Goal: Answer question/provide support: Share knowledge or assist other users

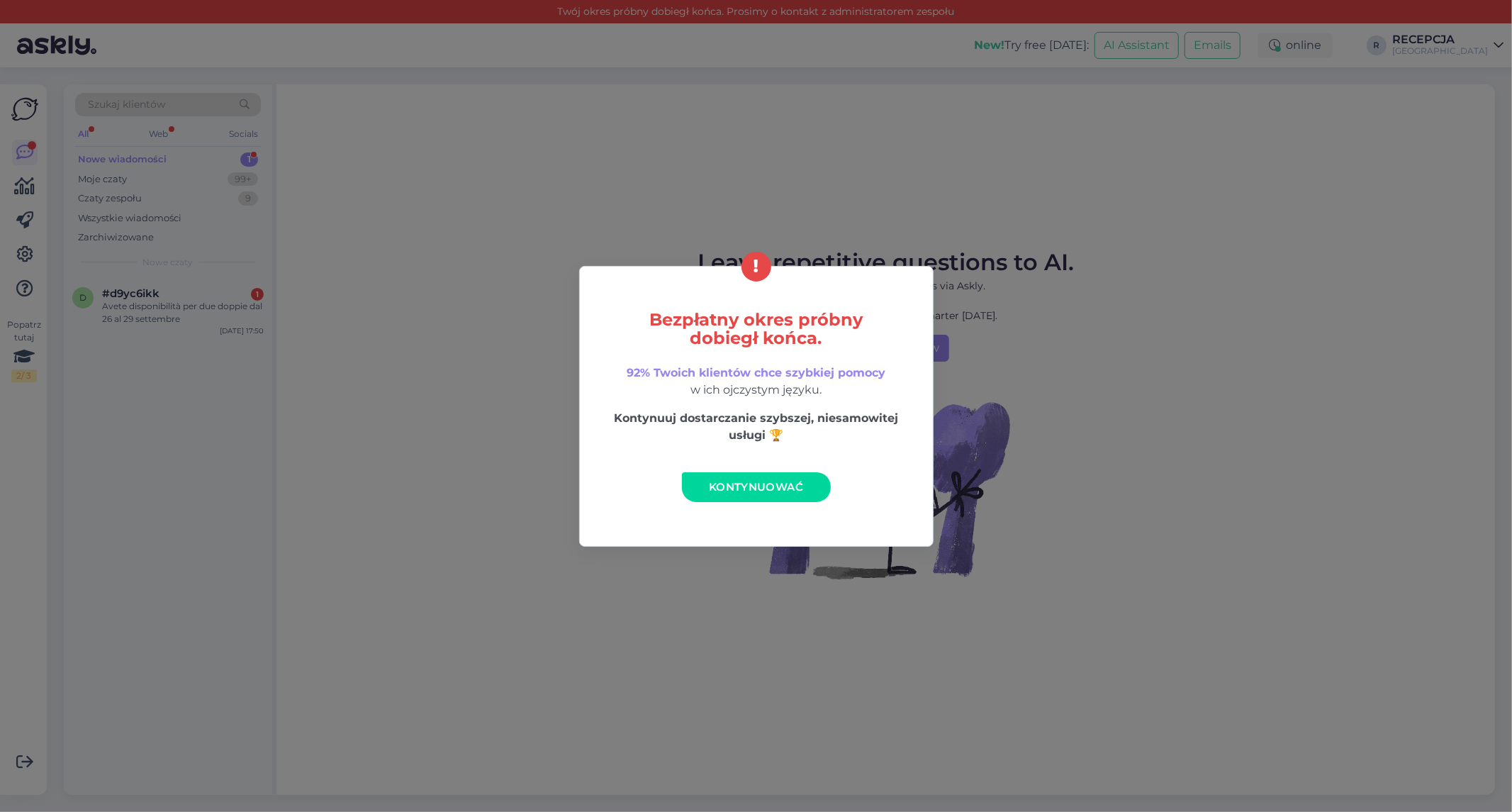
click at [780, 470] on div "Bezpłatny okres próbny dobiegł końca. 92% Twoich klientów chce szybkiej pomocy …" at bounding box center [756, 406] width 354 height 281
drag, startPoint x: 773, startPoint y: 478, endPoint x: 662, endPoint y: 434, distance: 119.4
click at [773, 478] on link "Kontynuować" at bounding box center [756, 487] width 149 height 30
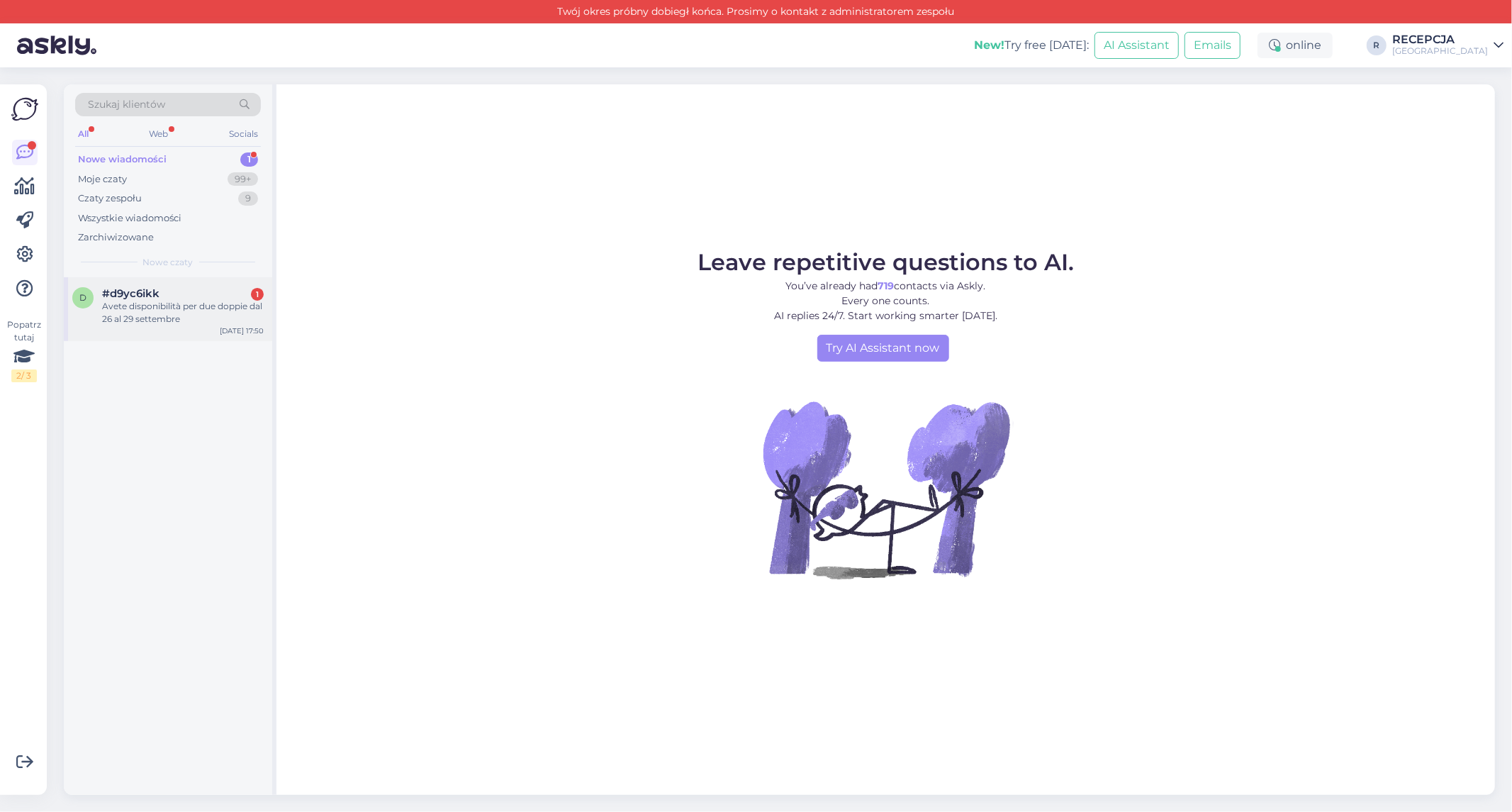
click at [135, 292] on span "#d9yc6ikk" at bounding box center [131, 294] width 57 height 13
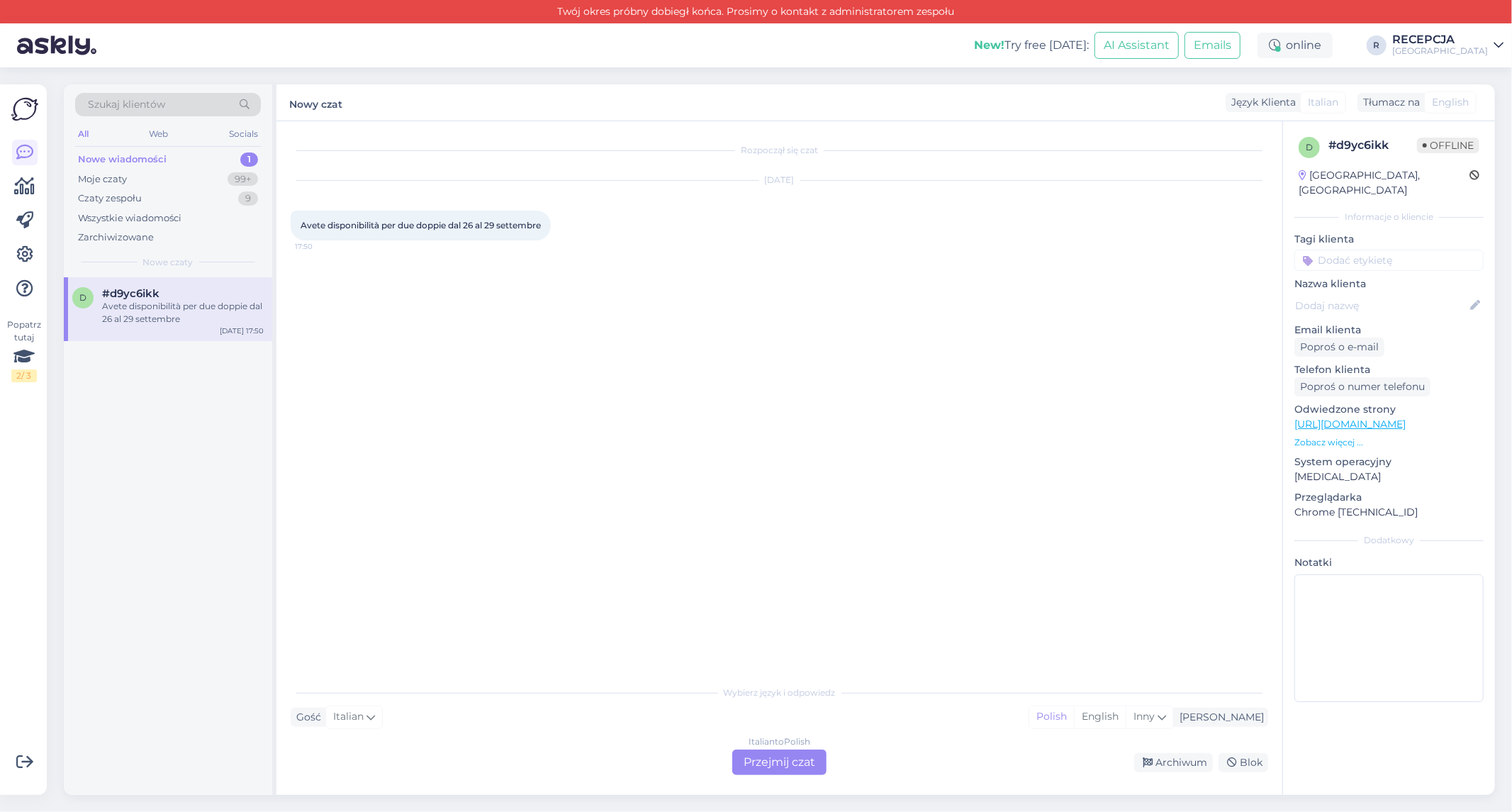
click at [312, 224] on span "Avete disponibilità per due doppie dal 26 al 29 settembre" at bounding box center [421, 225] width 240 height 10
copy div "Avete disponibilità per due doppie dal 26 al 29 settembre 17:50"
click at [746, 764] on div "Italian to Polish Przejmij czat" at bounding box center [780, 761] width 94 height 25
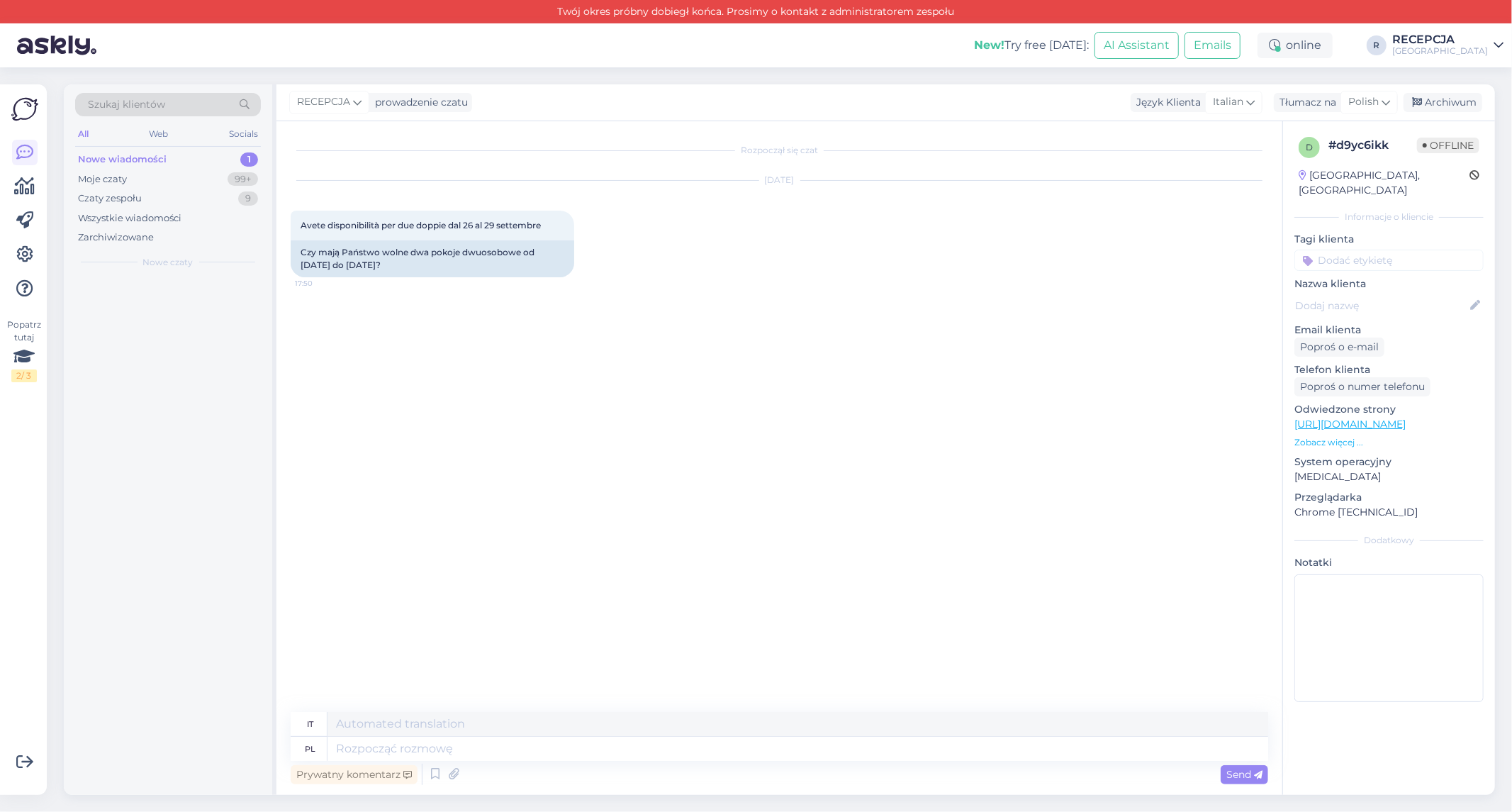
click at [746, 768] on div "Prywatny komentarz Send" at bounding box center [780, 774] width 977 height 27
click at [341, 745] on textarea at bounding box center [798, 749] width 941 height 24
type textarea "dZIEŃ D"
type textarea "Giorno"
type textarea "d"
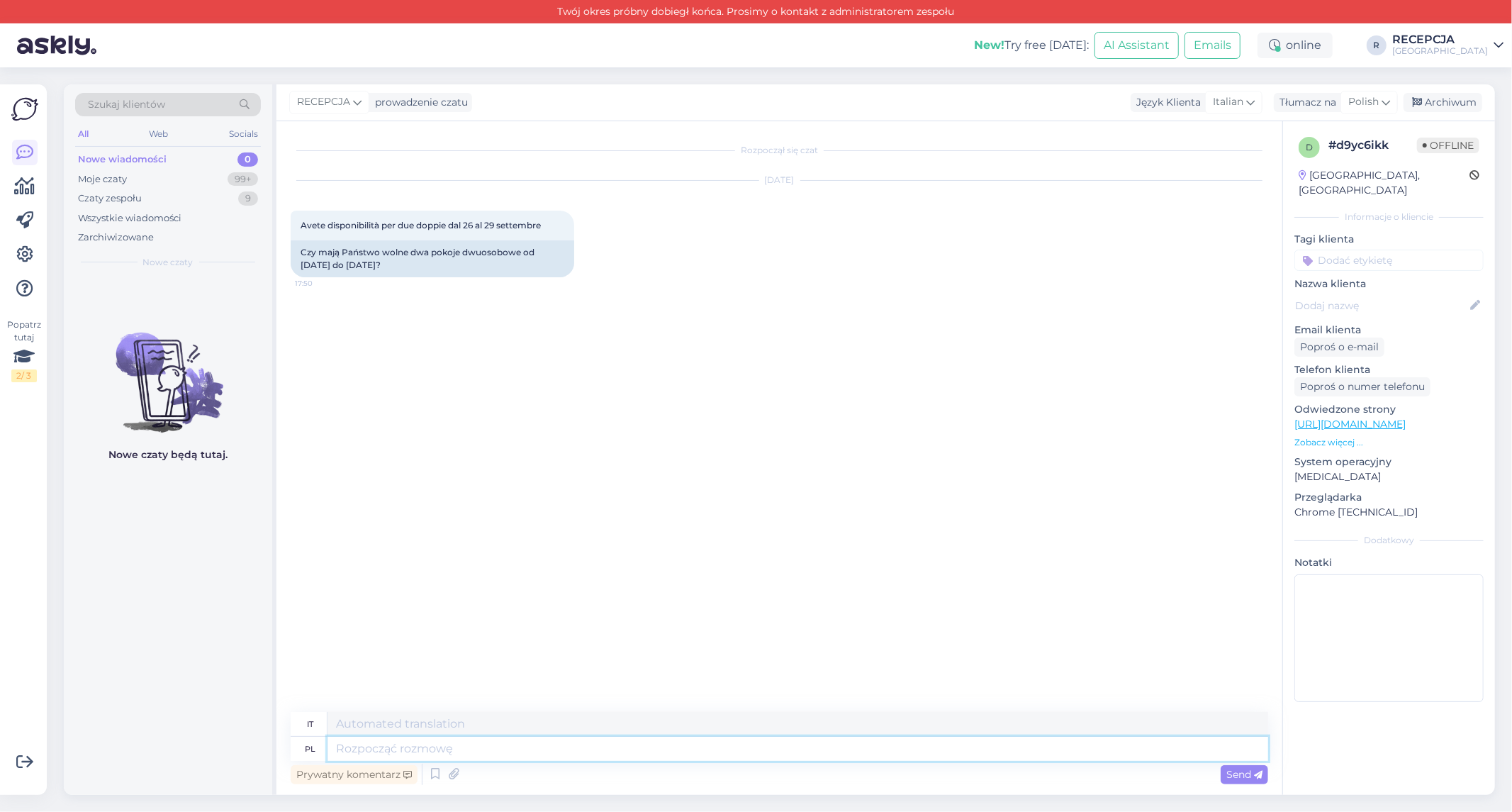
type textarea "d"
type textarea "z"
type textarea "Dzień d"
type textarea "Giorno"
type textarea "Dzień dobry,"
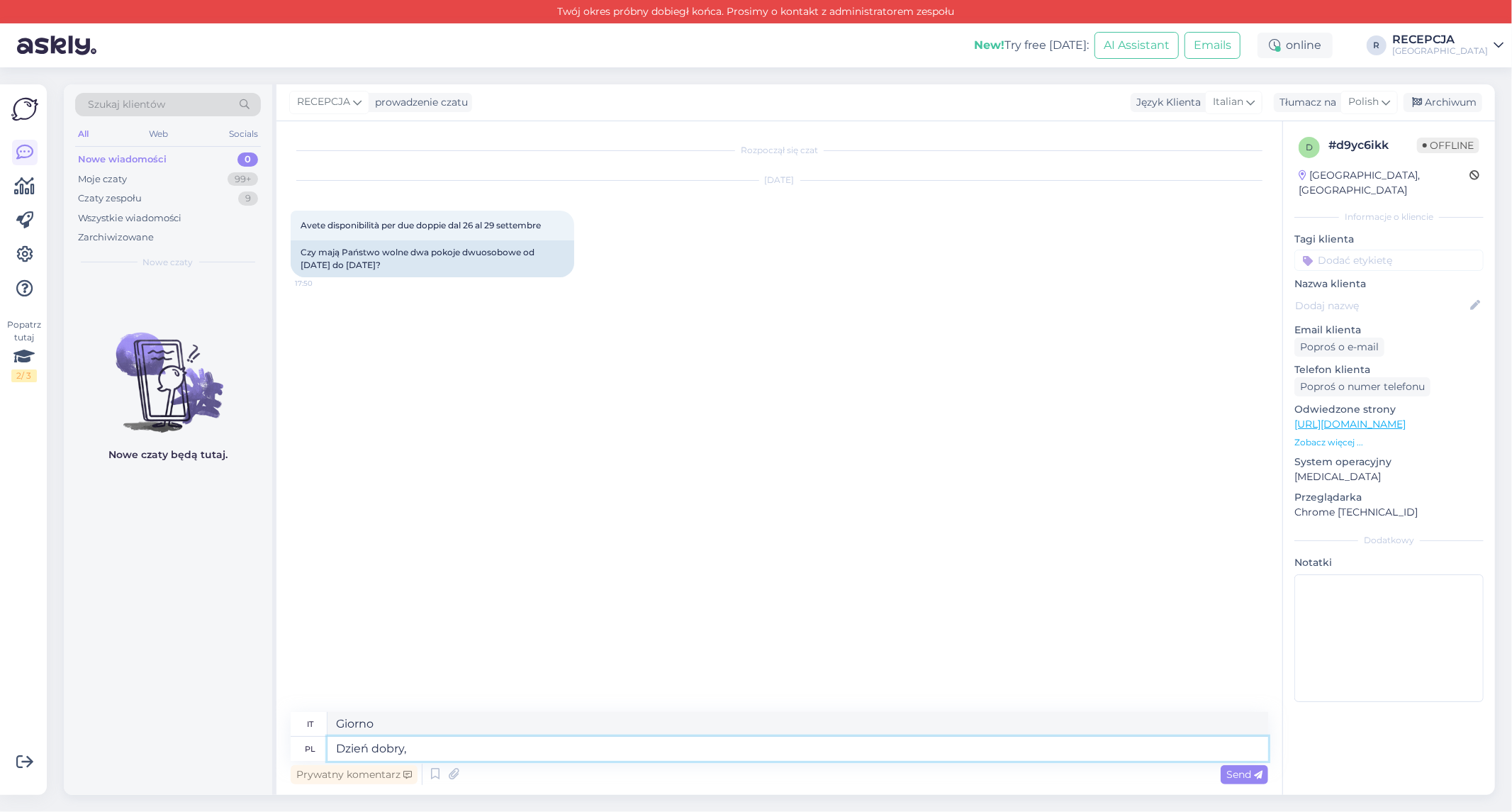
type textarea "Buongiorno,"
type textarea "Dzień dobry, ra"
type textarea "Buongiorno, Cancro"
type textarea "Dzień dobry,"
type textarea "Buongiorno,"
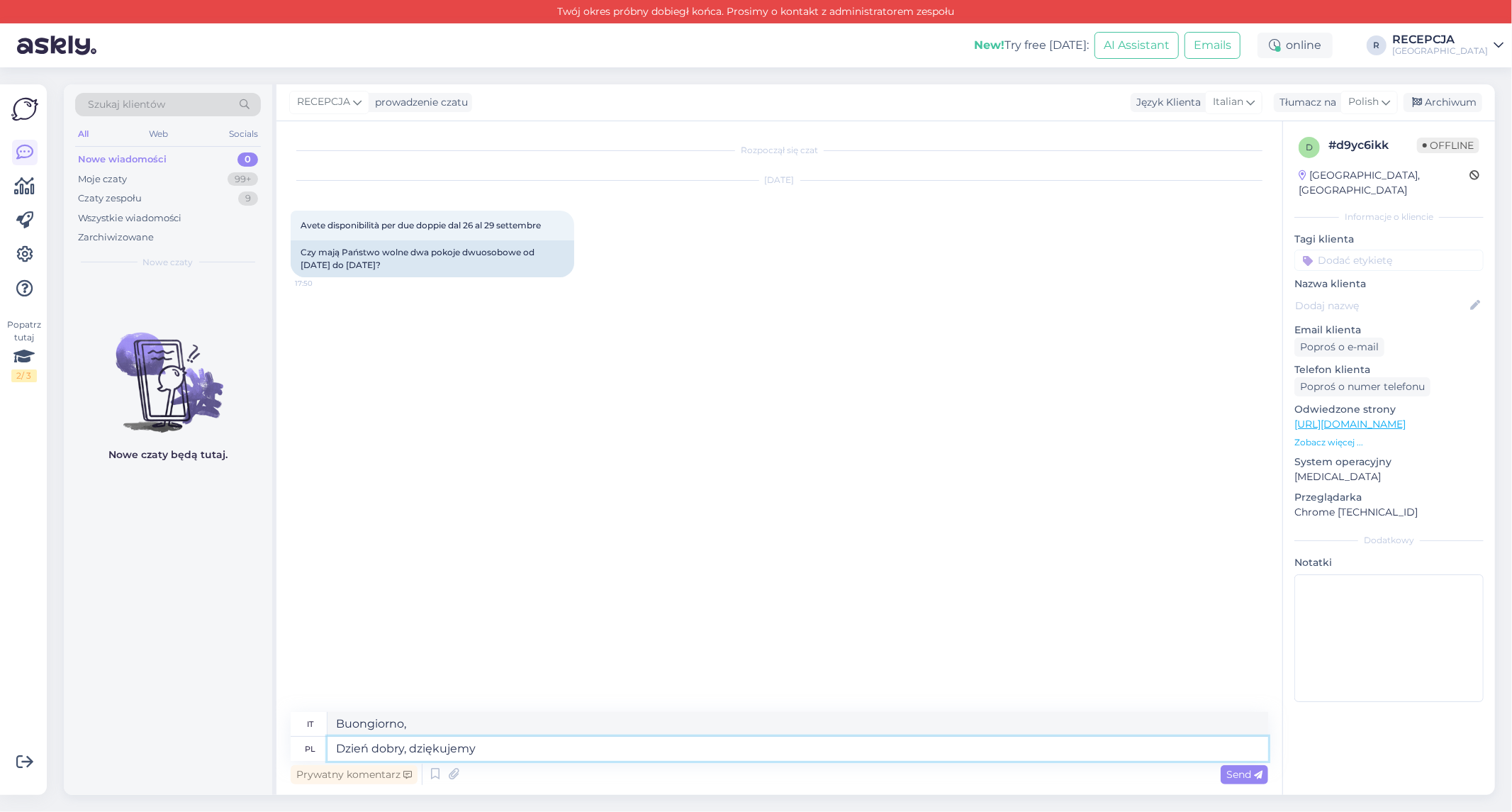
type textarea "Dzień dobry, dziękujemy z"
type textarea "Buongiorno, grazie"
type textarea "Dzień dobry, dziękujemy za z"
type textarea "Buongiorno, grazie per"
type textarea "Dzień dobry, dziękujemy za zainteresowanie"
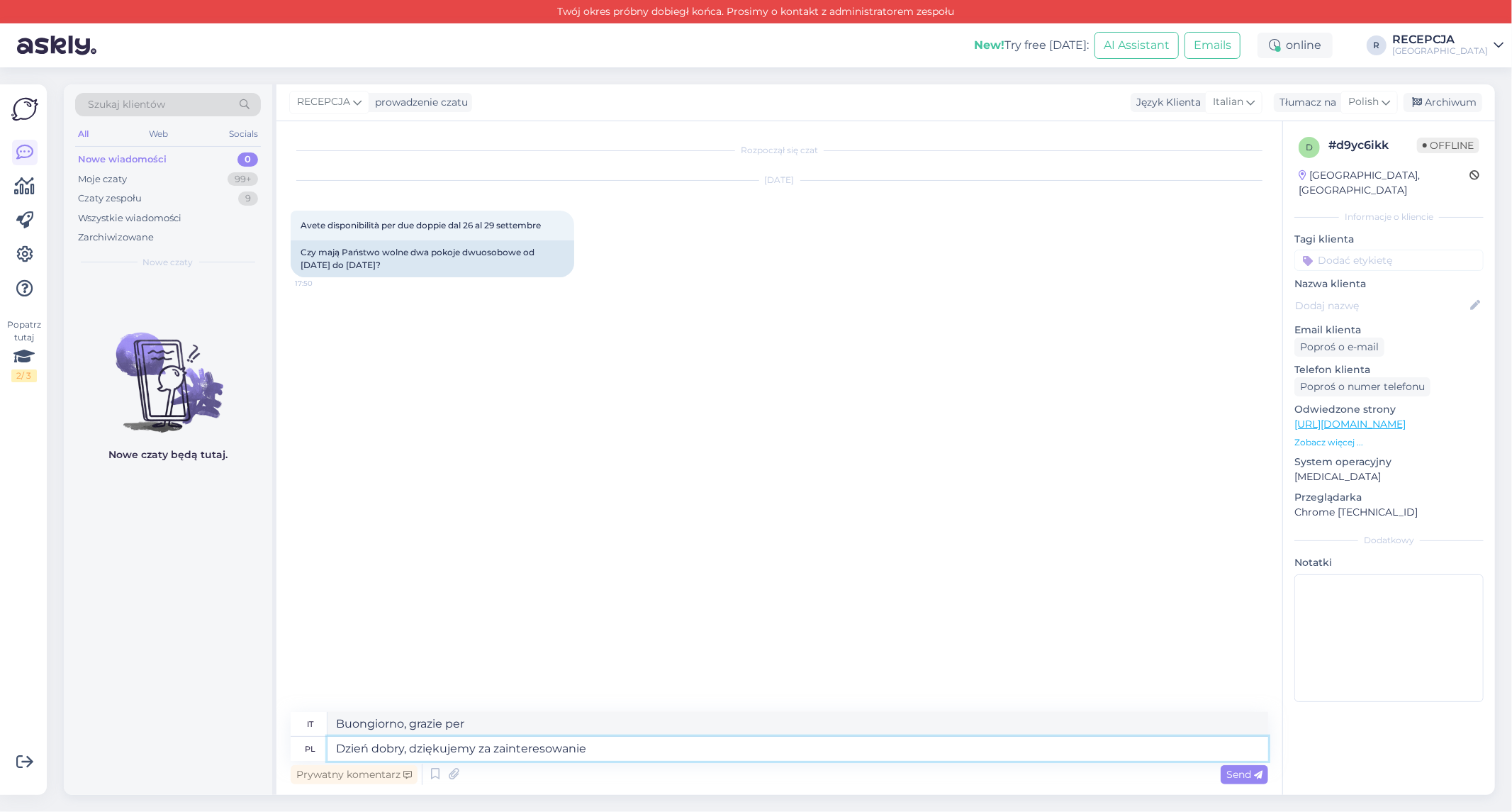
type textarea "[PERSON_NAME], grazie per il suo interesse"
type textarea "Dzień dobry, dziękujemy za zainteresowanie naszym h"
type textarea "[PERSON_NAME], grazie per l'interesse dimostrato nei nostri confronti."
type textarea "Dzień dobry, dziękujemy za zainteresowanie naszym hotelem."
type textarea "[PERSON_NAME], grazie per l'interesse dimostrato nei confronti del nostro hotel."
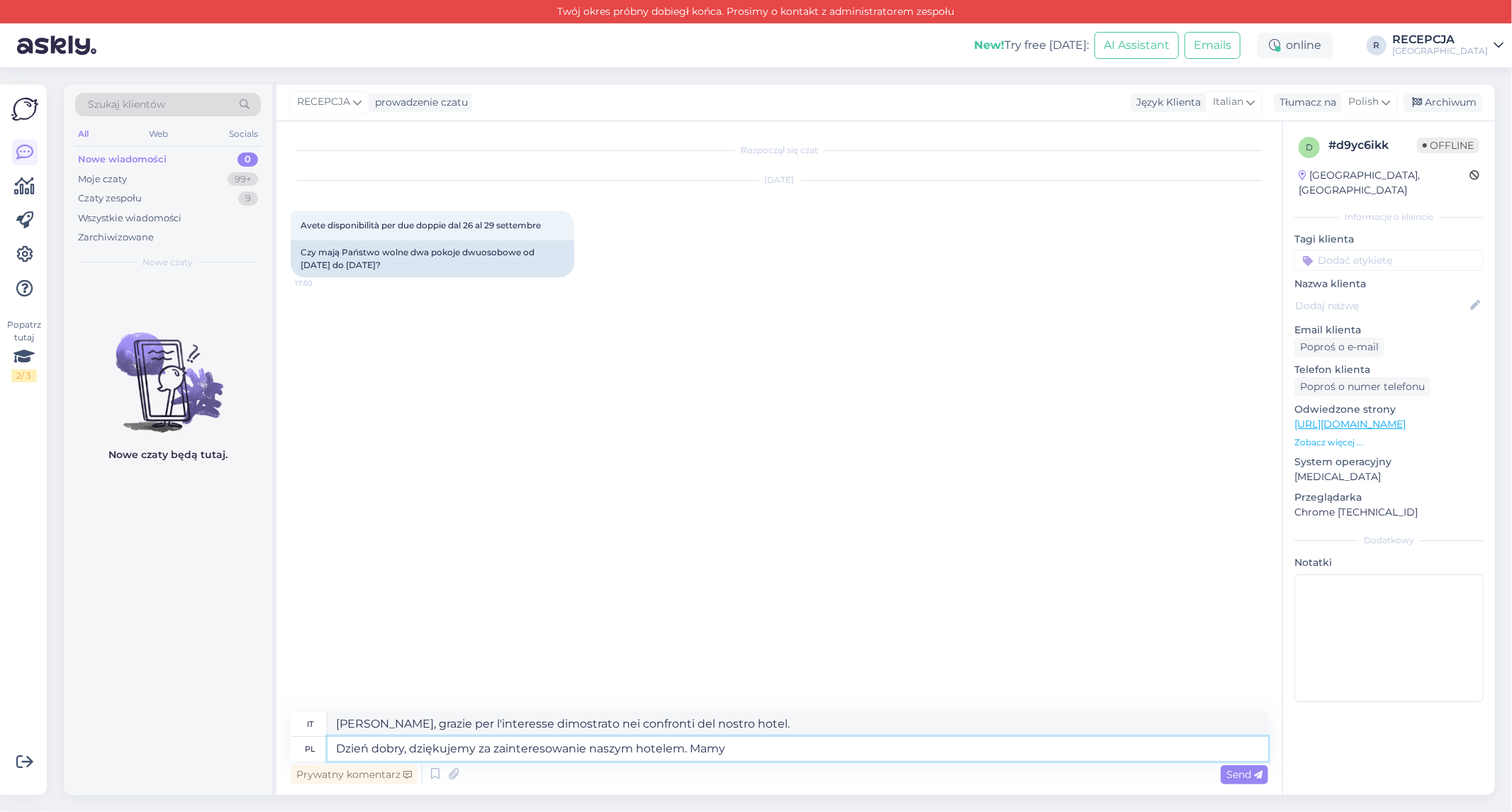
type textarea "Dzień dobry, dziękujemy za zainteresowanie naszym hotelem. Mamy d"
type textarea "[PERSON_NAME], grazie per il suo interesse nel nostro hotel. [GEOGRAPHIC_DATA]"
type textarea "Dzień dobry, dziękujemy za zainteresowanie naszym hotelem. Mamy dostępne p"
type textarea "[PERSON_NAME], grazie per il suo interesse nel nostro hotel. Abbiamo a disposiz…"
type textarea "Dzień dobry, dziękujemy za zainteresowanie naszym hotelem. Mamy dostępne pokoje…"
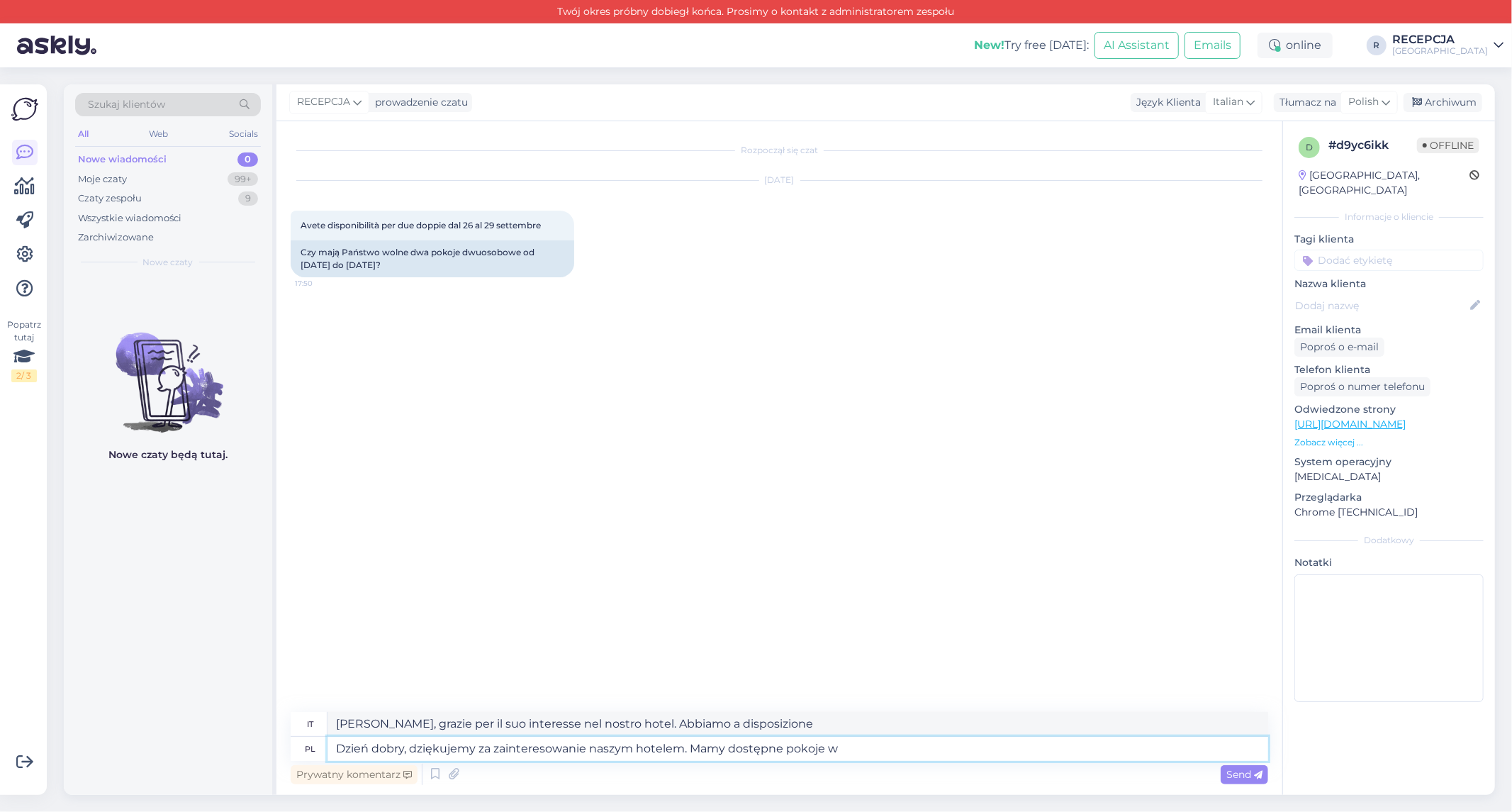
type textarea "[PERSON_NAME], grazie per il suo interesse nel nostro hotel. Abbiamo camere dis…"
type textarea "Dzień dobry, dziękujemy za zainteresowanie naszym hotelem. Mamy dostępne pokoje…"
type textarea "[PERSON_NAME], grazie per il suo interesse nel nostro hotel. Abbiamo camere dis…"
type textarea "Dzień dobry, dziękujemy za zainteresowanie naszym hotelem. Mamy dostępne pokoje…"
type textarea "[PERSON_NAME], grazie per il suo interesse nel nostro hotel. Abbiamo camere dis…"
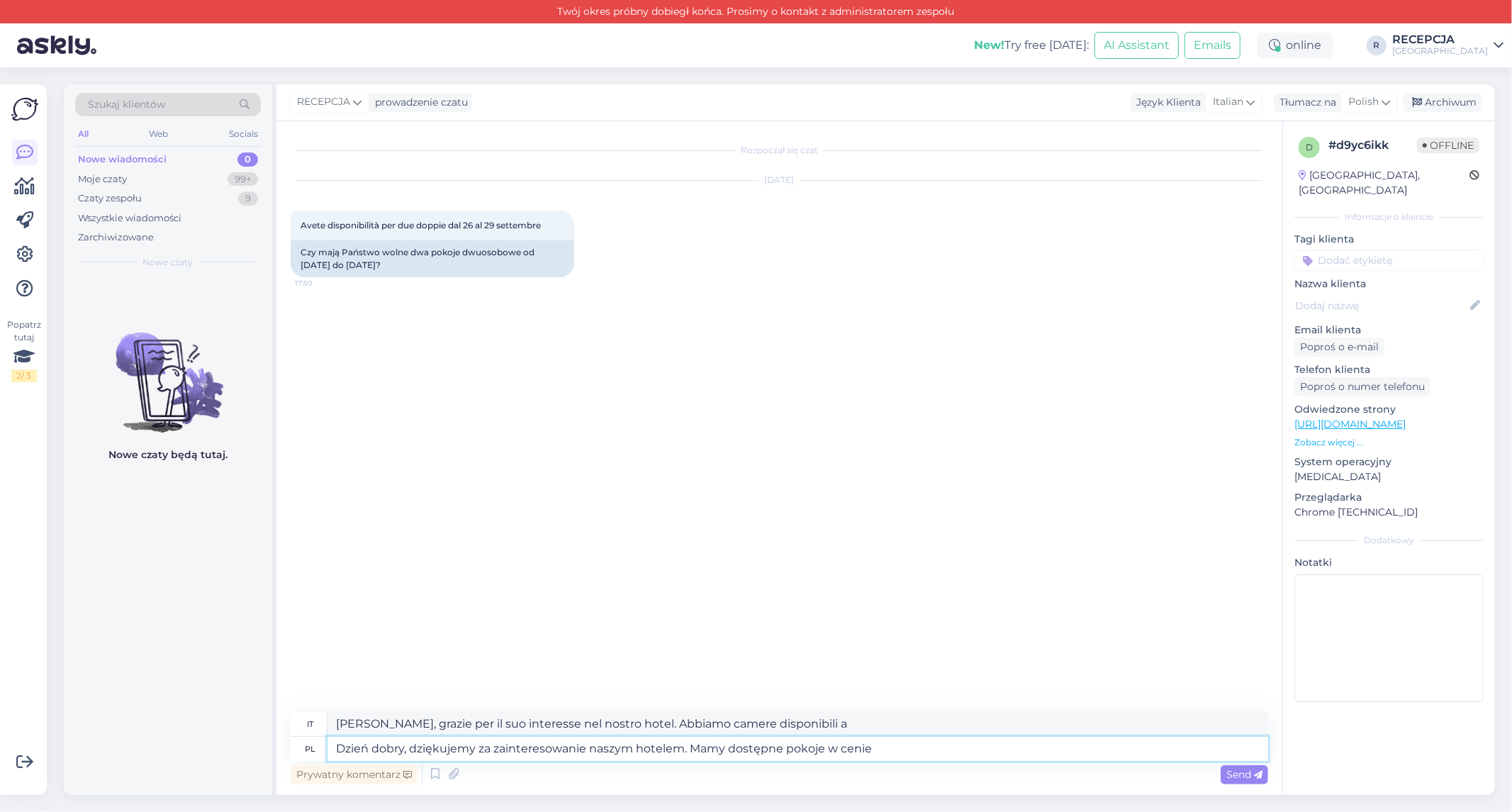
type textarea "Dzień dobry, dziękujemy za zainteresowanie naszym hotelem. Mamy dostępne pokoje…"
type textarea "[PERSON_NAME], grazie per il suo interesse nel nostro hotel. Abbiamo camere dis…"
type textarea "Dzień dobry, dziękujemy za zainteresowanie naszym hotelem. Mamy dostępne pokoje…"
type textarea "[PERSON_NAME], grazie per il suo interesse nel nostro hotel. Abbiamo camere dis…"
type textarea "Dzień dobry, dziękujemy za zainteresowanie naszym hotelem. Mamy dostępne pokoje…"
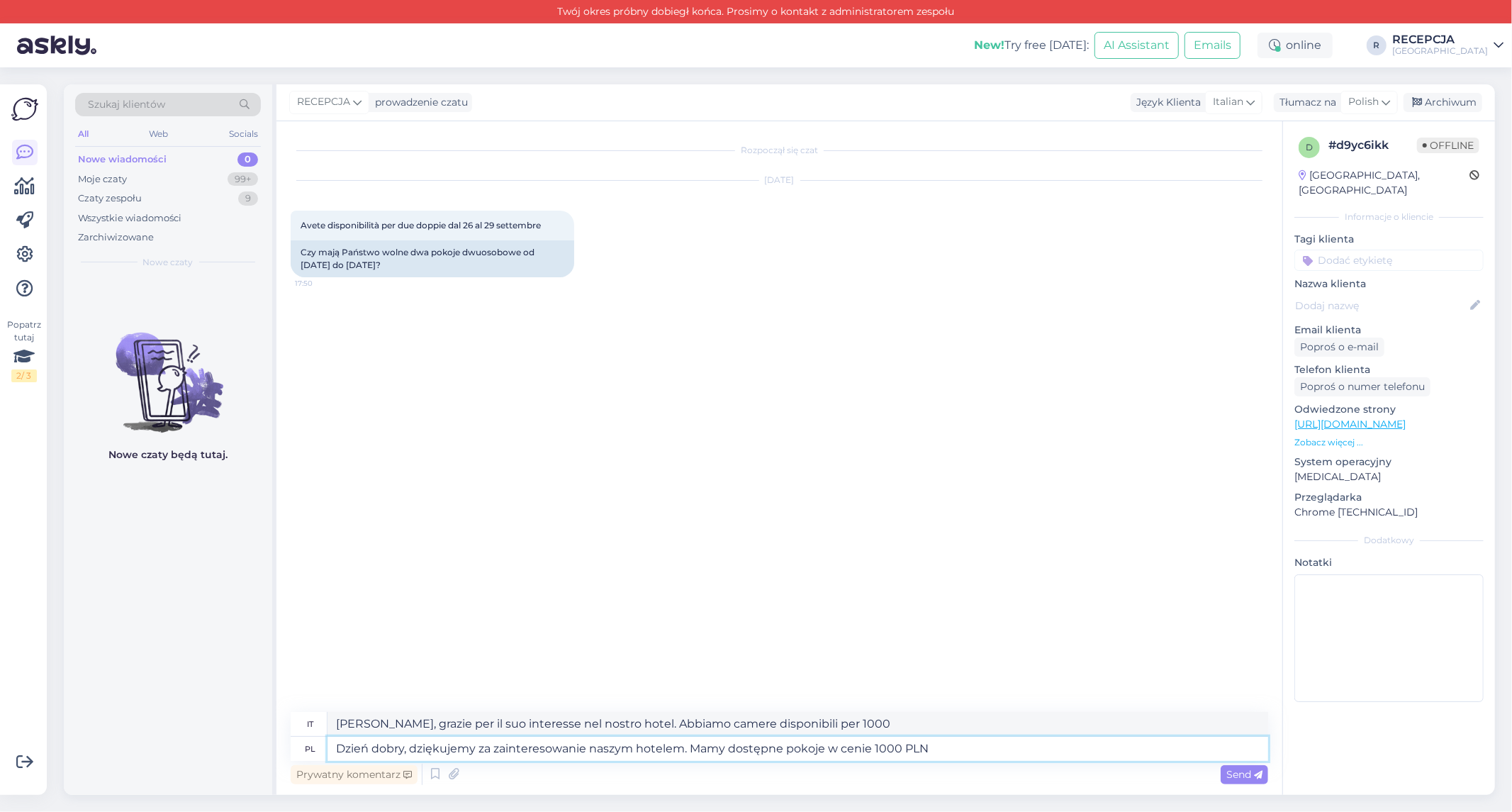
type textarea "[PERSON_NAME], grazie per l'interesse dimostrato nei confronti del nostro hotel…"
type textarea "Dzień dobry, dziękujemy za zainteresowanie naszym hotelem. Mamy dostępne pokoje…"
type textarea "[PERSON_NAME], grazie per il suo interesse nel nostro hotel. Abbiamo camere dis…"
type textarea "Dzień dobry, dziękujemy za zainteresowanie naszym hotelem. Mamy dostępne pokoje…"
type textarea "[PERSON_NAME], grazie per l'interesse dimostrato nei confronti del nostro hotel…"
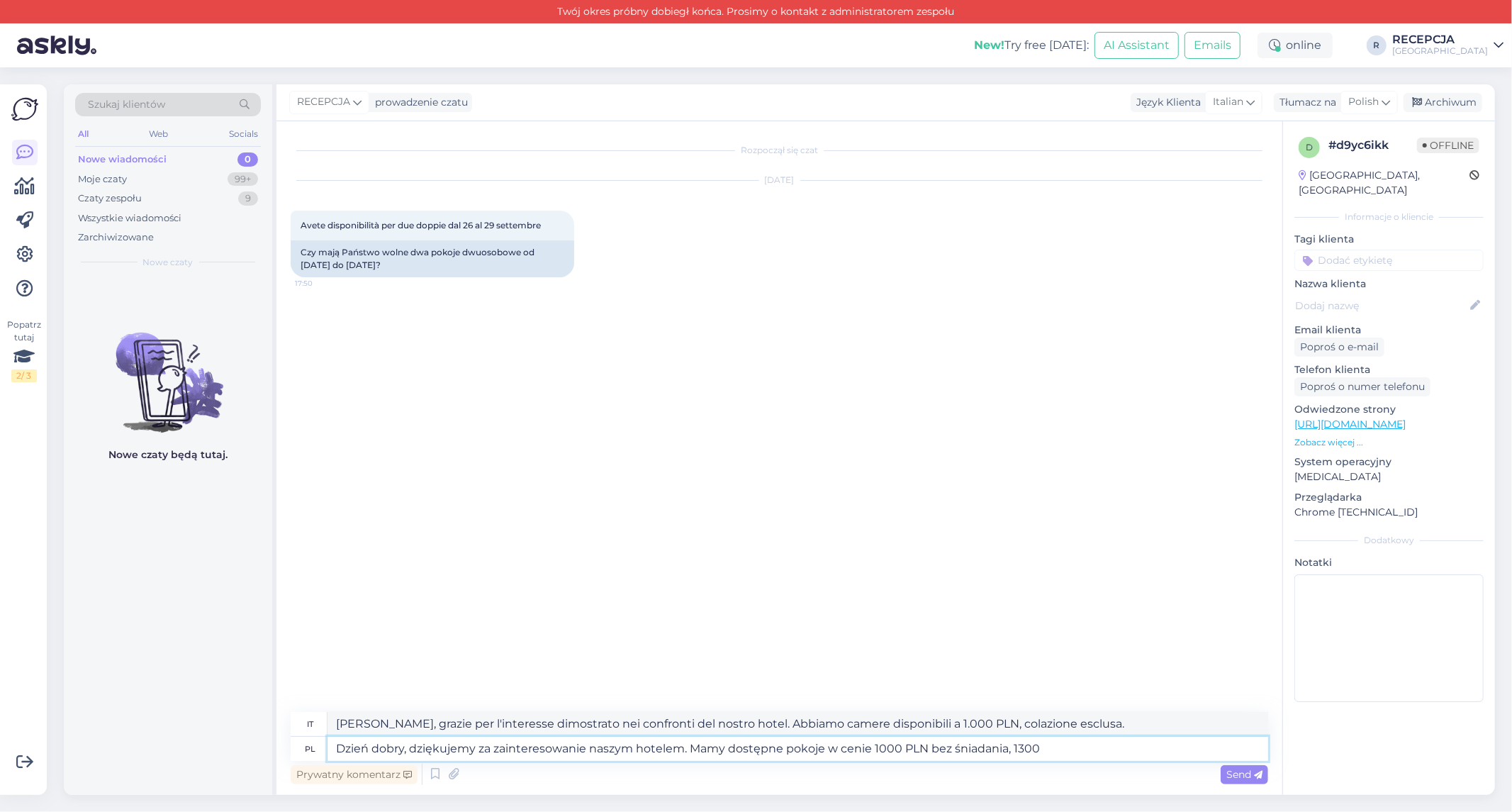
type textarea "Dzień dobry, dziękujemy za zainteresowanie naszym hotelem. Mamy dostępne pokoje…"
type textarea "[PERSON_NAME], grazie per il suo interesse nel nostro hotel. Abbiamo camere dis…"
type textarea "Dzień dobry, dziękujemy za zainteresowanie naszym hotelem. Mamy dostępne pokoje…"
type textarea "[PERSON_NAME], grazie per l'interesse dimostrato nei confronti del nostro hotel…"
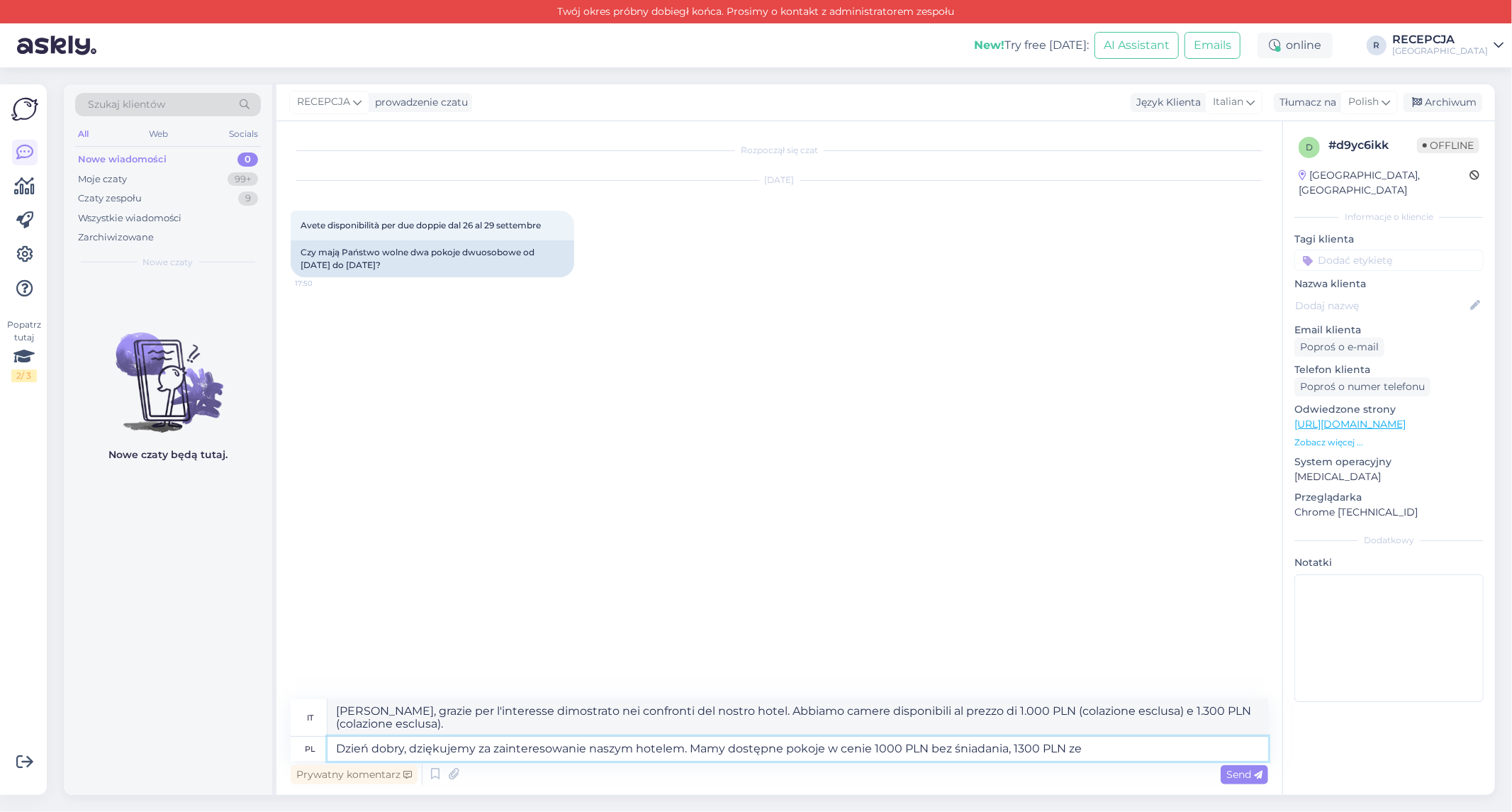
type textarea "Dzień dobry, dziękujemy za zainteresowanie naszym hotelem. Mamy dostępne pokoje…"
type textarea "Buongiorno, grazie per il vostro interesse nel nostro hotel. Abbiamo camere dis…"
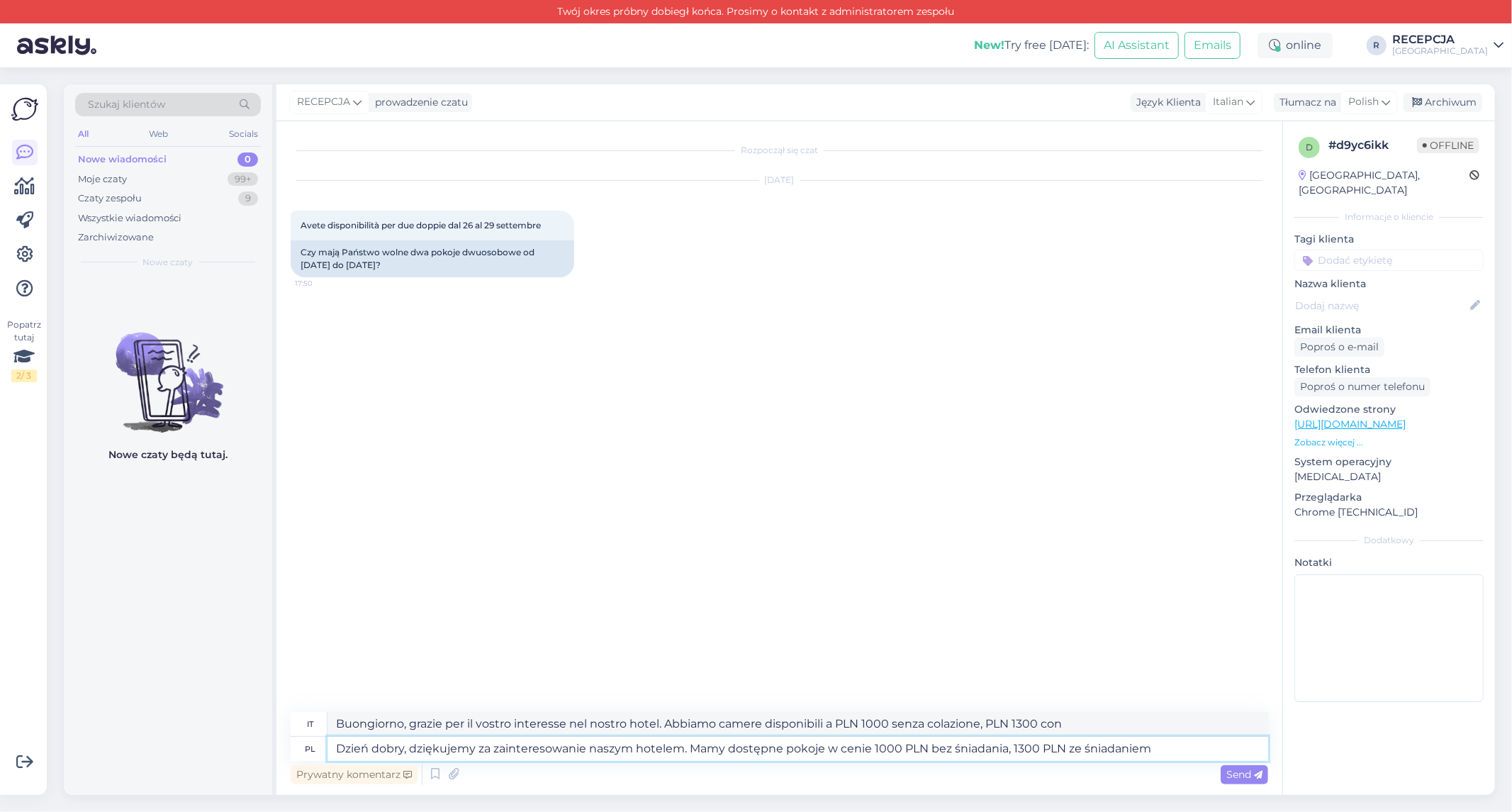
type textarea "Dzień dobry, dziękujemy za zainteresowanie naszym hotelem. Mamy dostępne pokoje…"
type textarea "[PERSON_NAME], grazie per il suo interesse nel nostro hotel. Abbiamo camere dis…"
type textarea "Dzień dobry, dziękujemy za zainteresowanie naszym hotelem. Mamy dostępne pokoje…"
type textarea "[PERSON_NAME], grazie per il suo interesse nel nostro hotel. Abbiamo camere dis…"
type textarea "Dzień dobry, dziękujemy za zainteresowanie naszym hotelem. Mamy dostępne pokoje…"
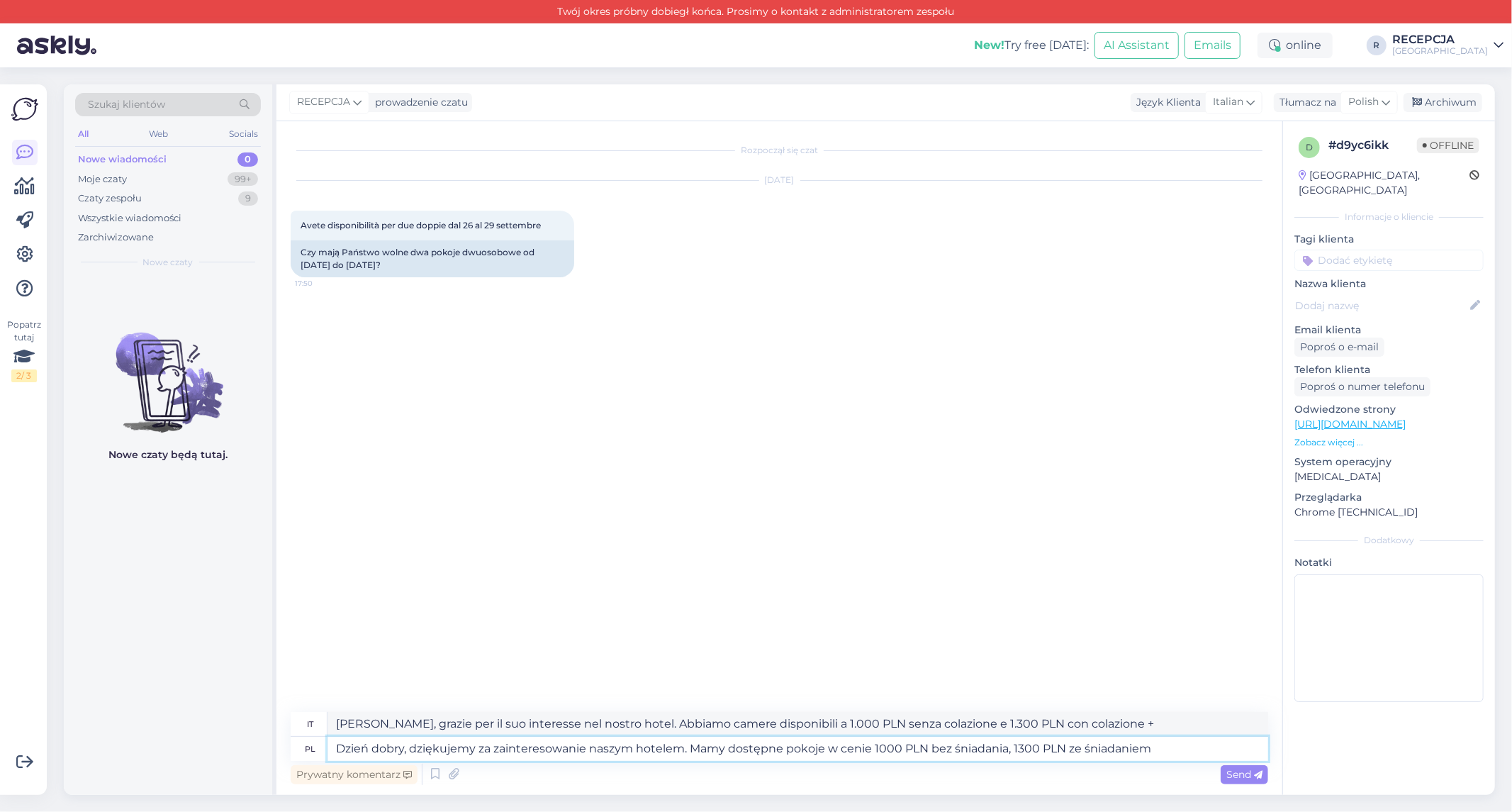
type textarea "[PERSON_NAME], grazie per il suo interesse nel nostro hotel. Abbiamo camere dis…"
type textarea "Dzień dobry, dziękujemy za zainteresowanie naszym hotelem. Mamy dostępne pokoje…"
type textarea "[PERSON_NAME], grazie per il suo interesse nel nostro hotel. Abbiamo camere dis…"
type textarea "Dzień dobry, dziękujemy za zainteresowanie naszym hotelem. Mamy dostępne pokoje…"
type textarea "[PERSON_NAME], grazie per il suo interesse nel nostro hotel. Abbiamo camere dis…"
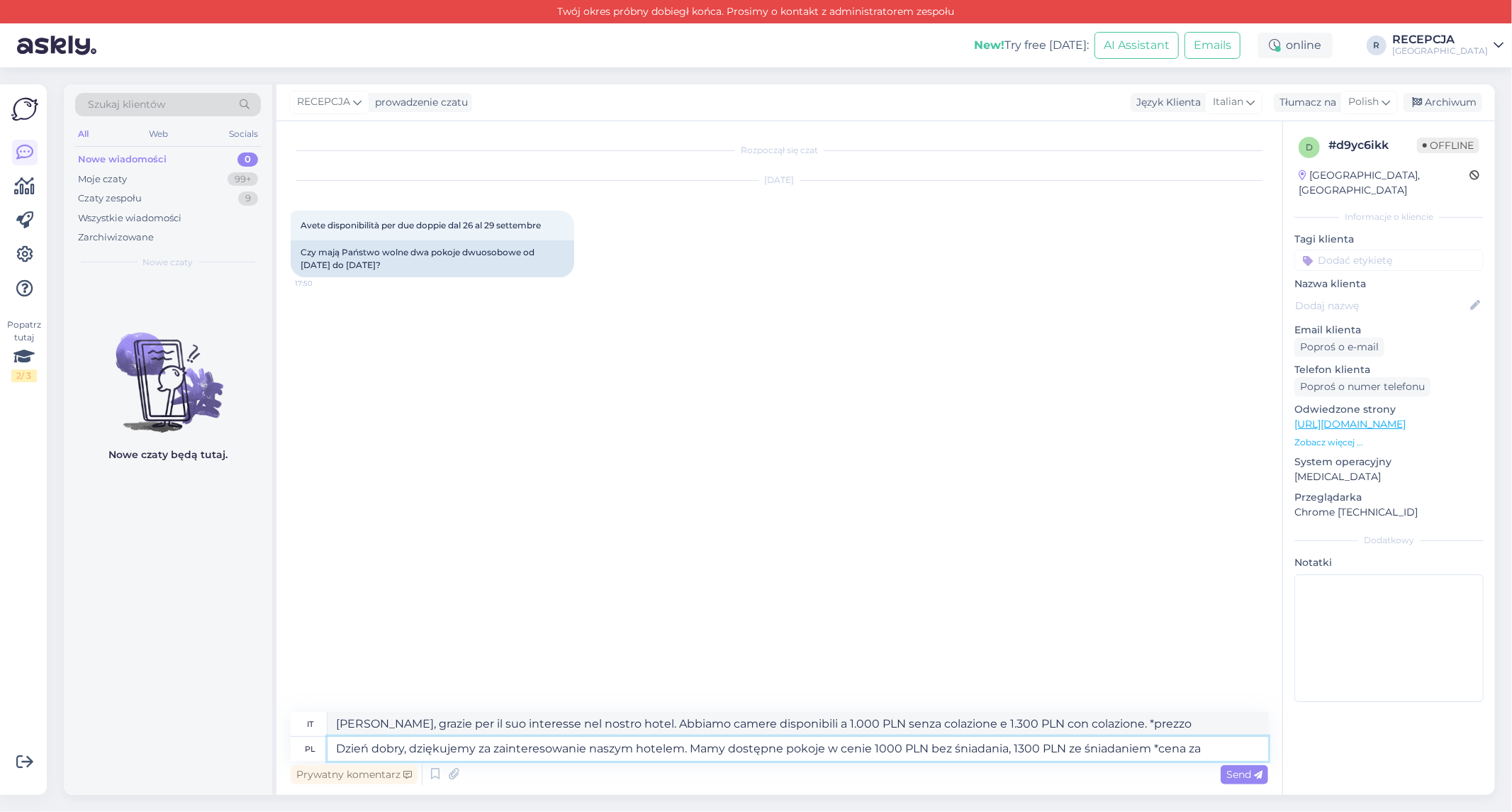
type textarea "Dzień dobry, dziękujemy za zainteresowanie naszym hotelem. Mamy dostępne pokoje…"
type textarea "[PERSON_NAME], grazie per il suo interesse nel nostro hotel. Abbiamo camere dis…"
type textarea "Dzień dobry, dziękujemy za zainteresowanie naszym hotelem. Mamy dostępne pokoje…"
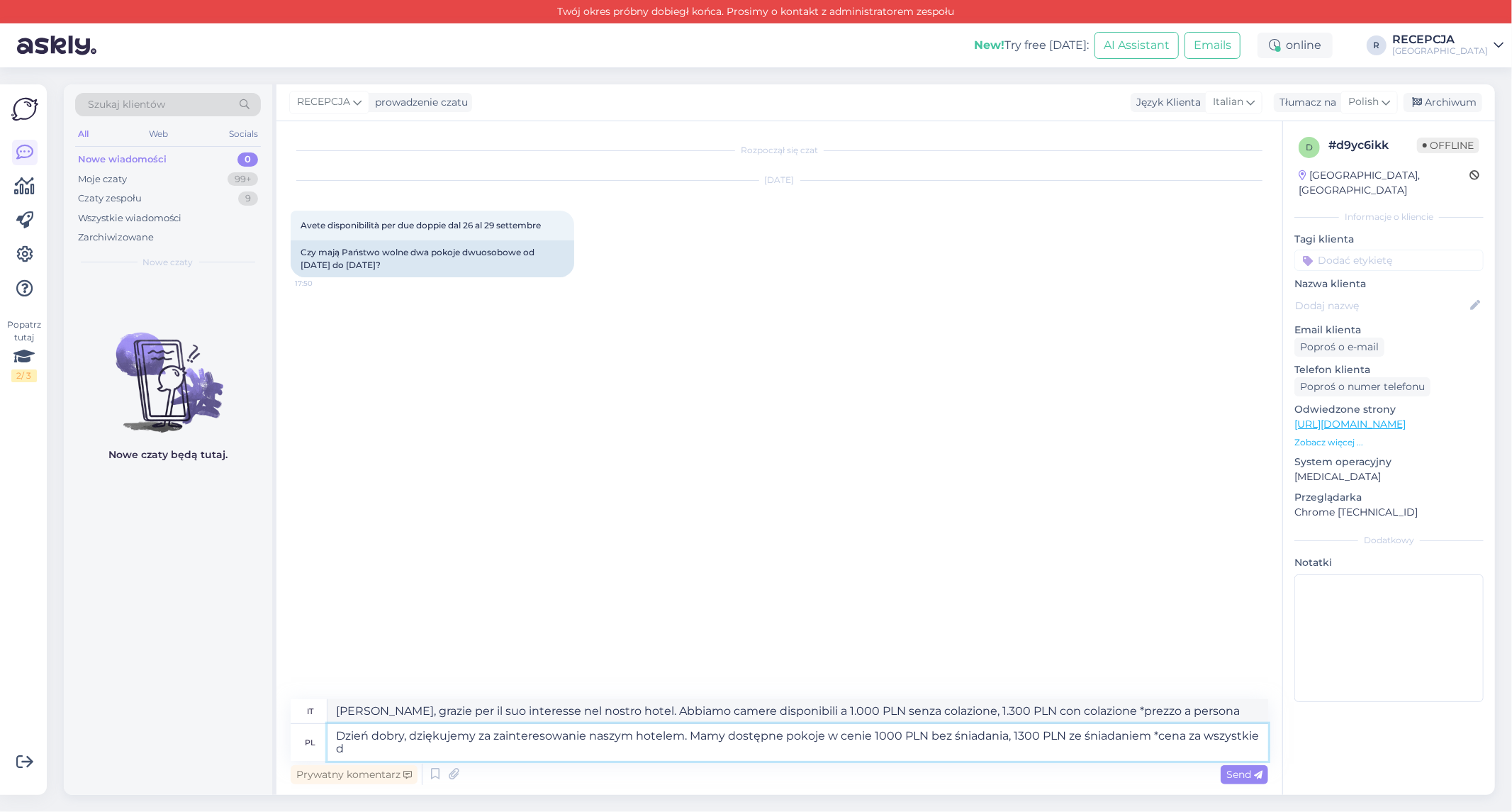
type textarea "[PERSON_NAME], grazie per il suo interesse nel nostro hotel. Abbiamo camere dis…"
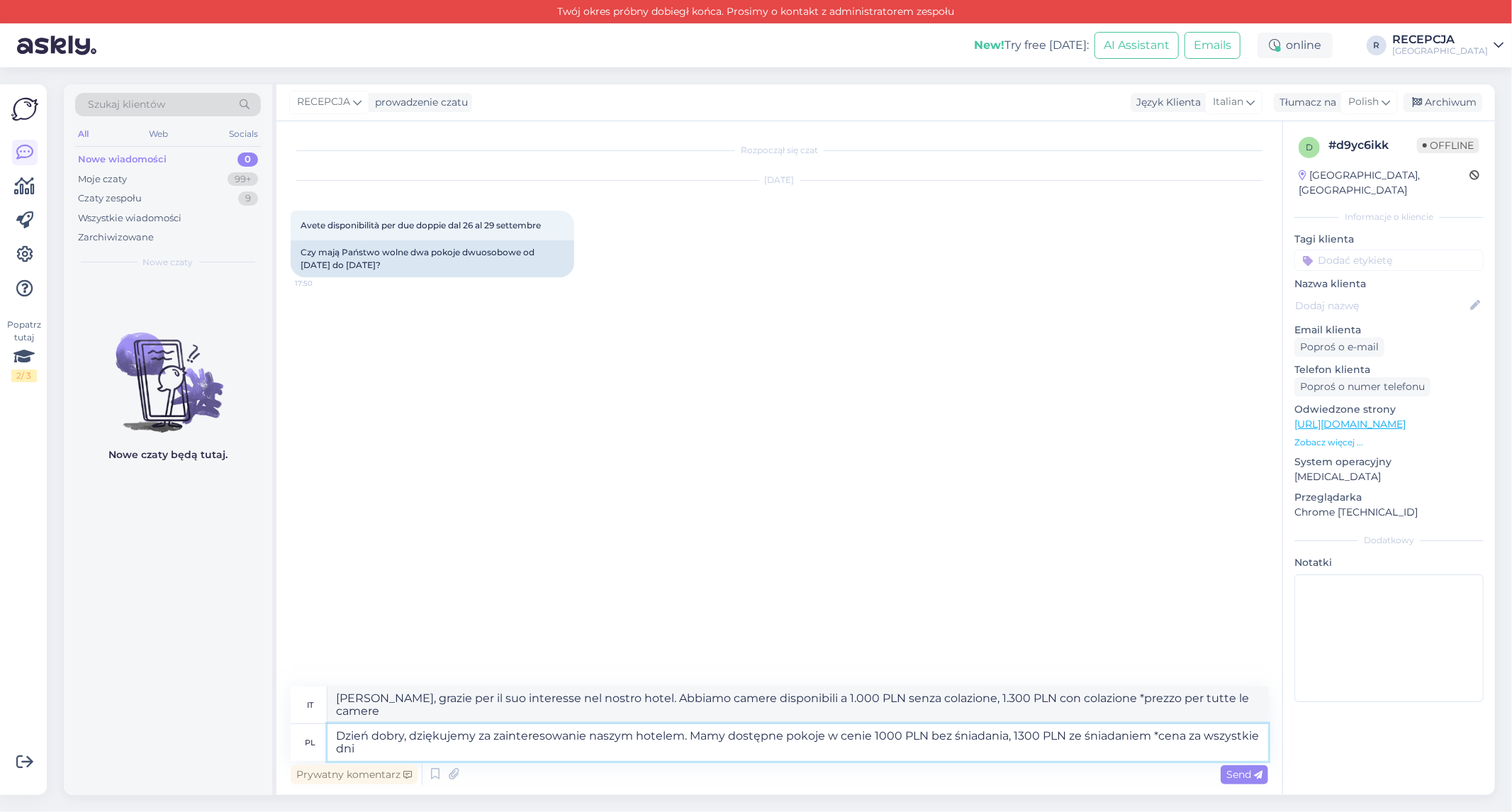
type textarea "Dzień dobry, dziękujemy za zainteresowanie naszym hotelem. Mamy dostępne pokoje…"
type textarea "[PERSON_NAME], grazie per il suo interesse nel nostro hotel. Abbiamo camere dis…"
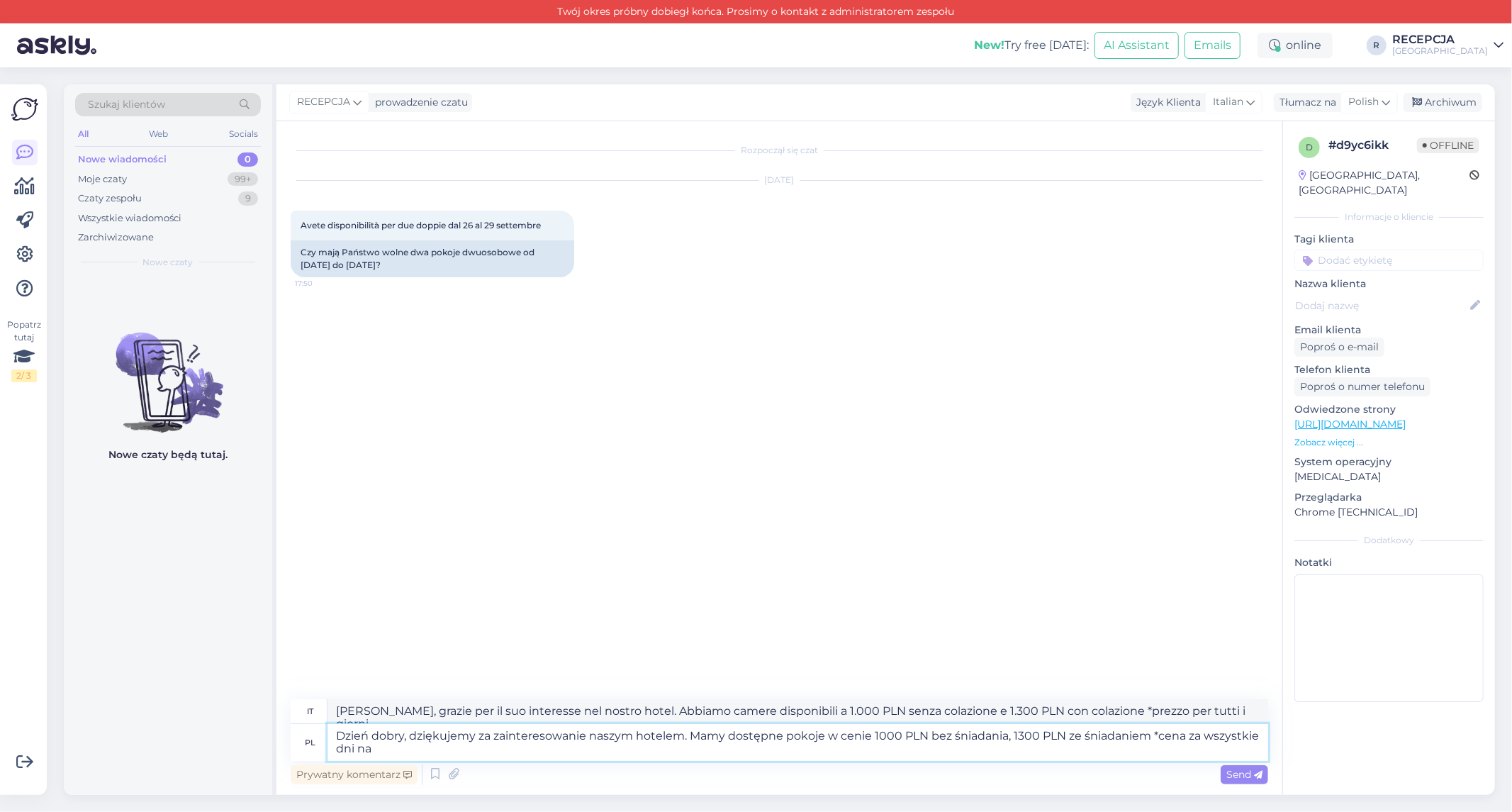
type textarea "Dzień dobry, dziękujemy za zainteresowanie naszym hotelem. Mamy dostępne pokoje…"
type textarea "Buongiorno, grazie per il vostro interesse nel nostro hotel. Abbiamo camere dis…"
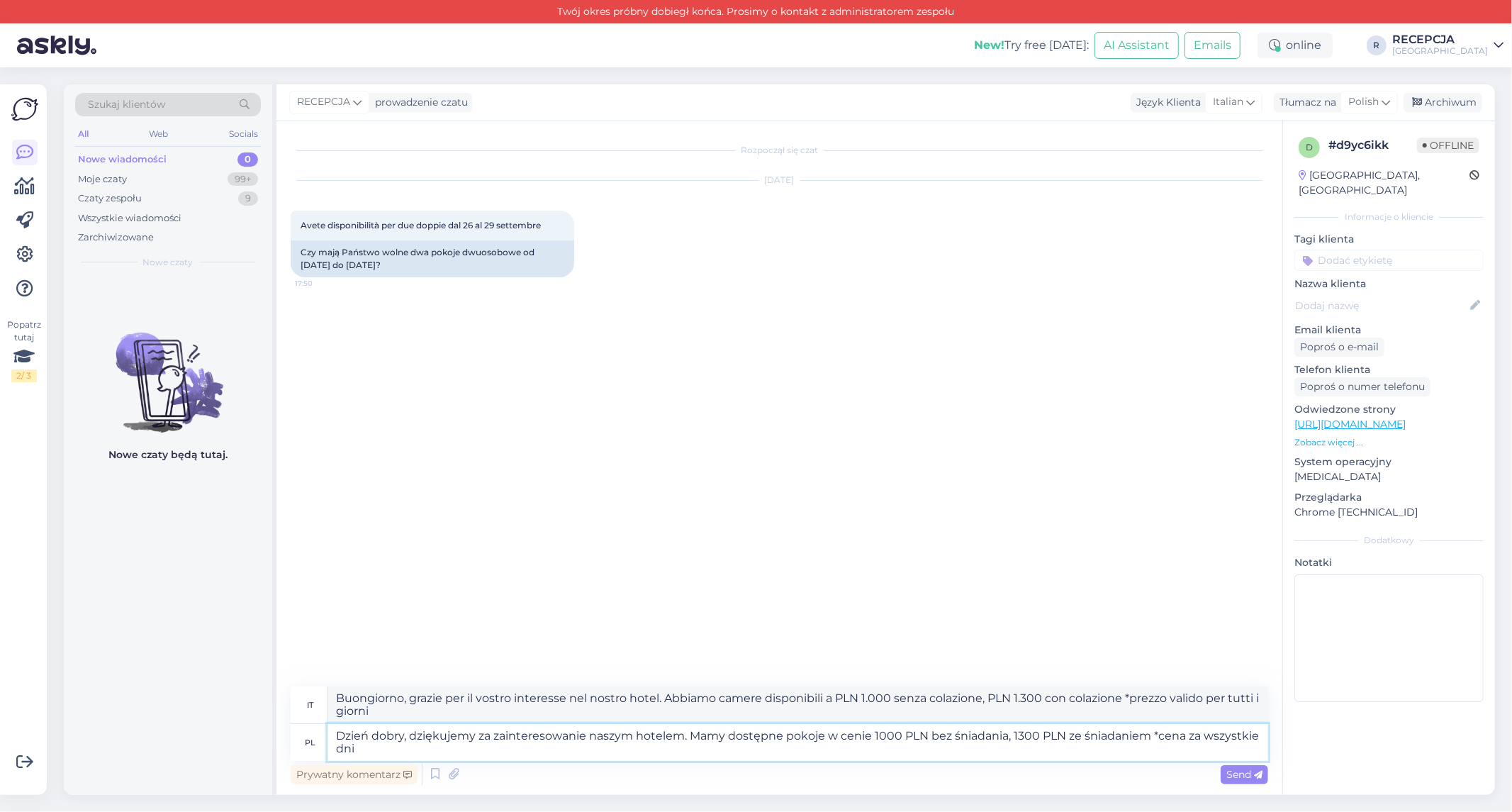
type textarea "Dzień dobry, dziękujemy za zainteresowanie naszym hotelem. Mamy dostępne pokoje…"
type textarea "[PERSON_NAME], grazie per il suo interesse nel nostro hotel. Abbiamo camere dis…"
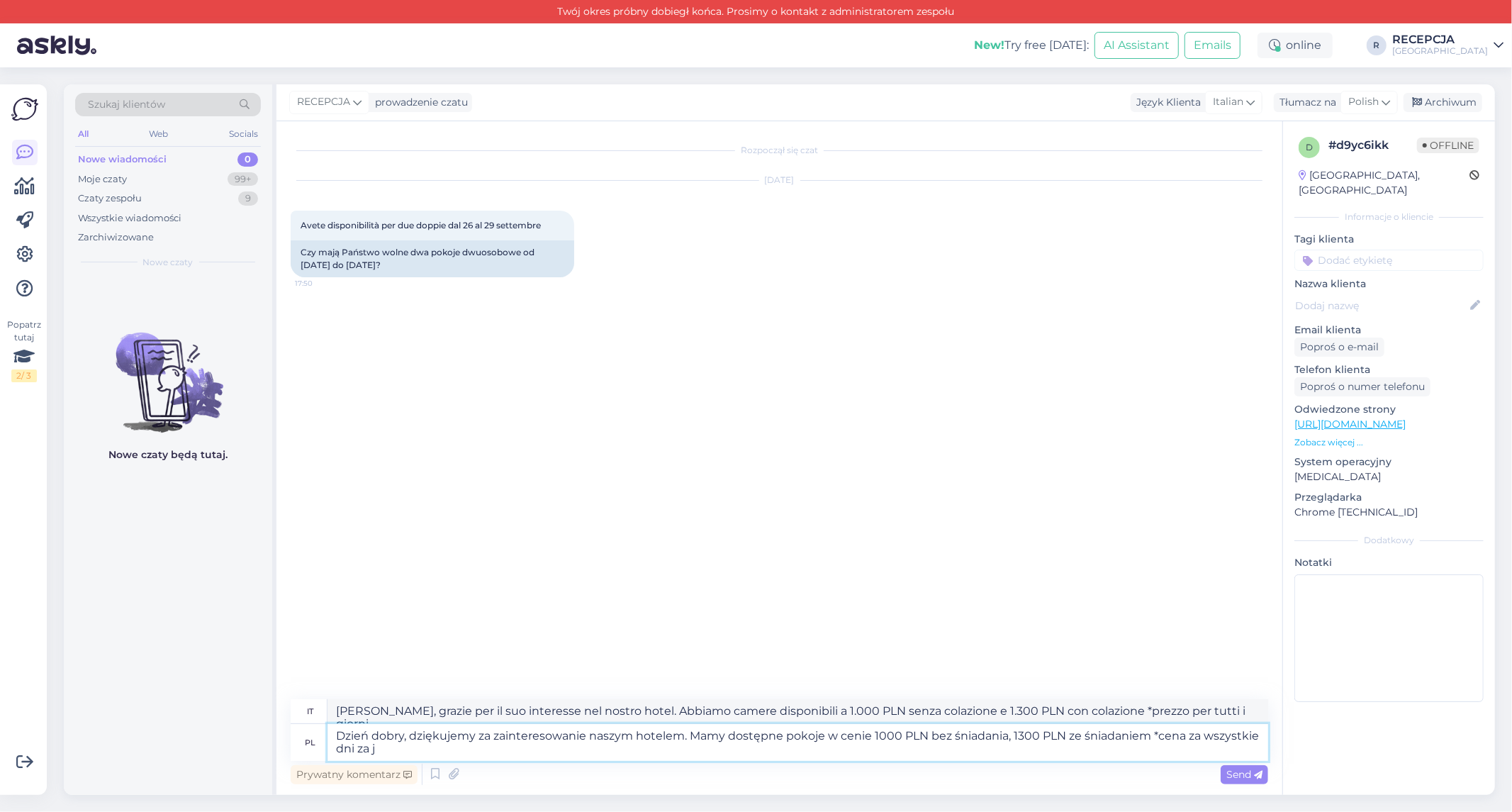
type textarea "Dzień dobry, dziękujemy za zainteresowanie naszym hotelem. Mamy dostępne pokoje…"
type textarea "Buongiorno, grazie per il vostro interesse nel nostro hotel. Abbiamo camere dis…"
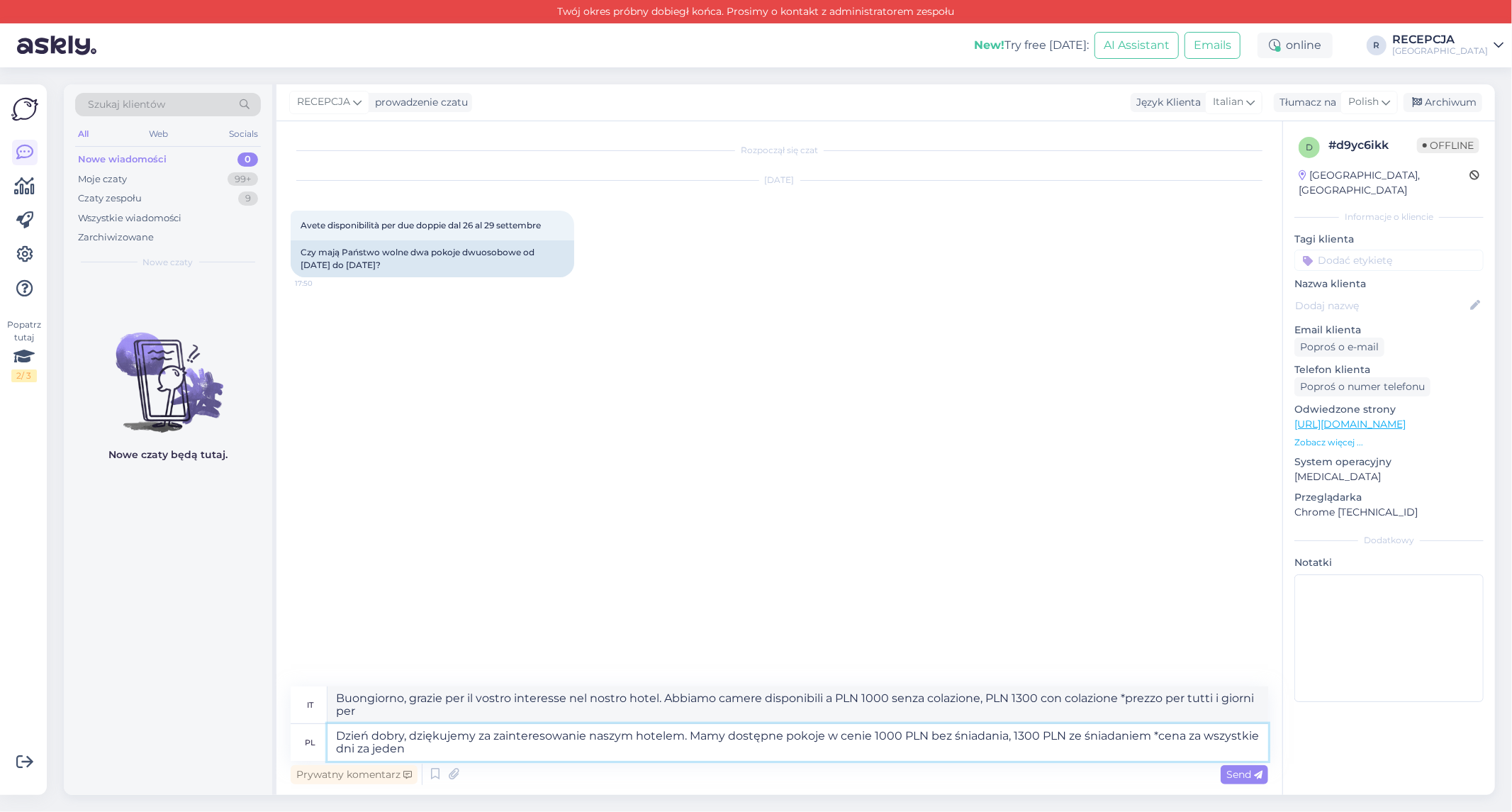
type textarea "Dzień dobry, dziękujemy za zainteresowanie naszym hotelem. Mamy dostępne pokoje…"
type textarea "[PERSON_NAME], grazie per il suo interesse nel nostro hotel. Abbiamo camere dis…"
type textarea "Dzień dobry, dziękujemy za zainteresowanie naszym hotelem. Mamy dostępne pokoje…"
type textarea "[PERSON_NAME], grazie per il suo interesse nel nostro hotel. Abbiamo camere dis…"
type textarea "Dzień dobry, dziękujemy za zainteresowanie naszym hotelem. Mamy dostępne pokoje…"
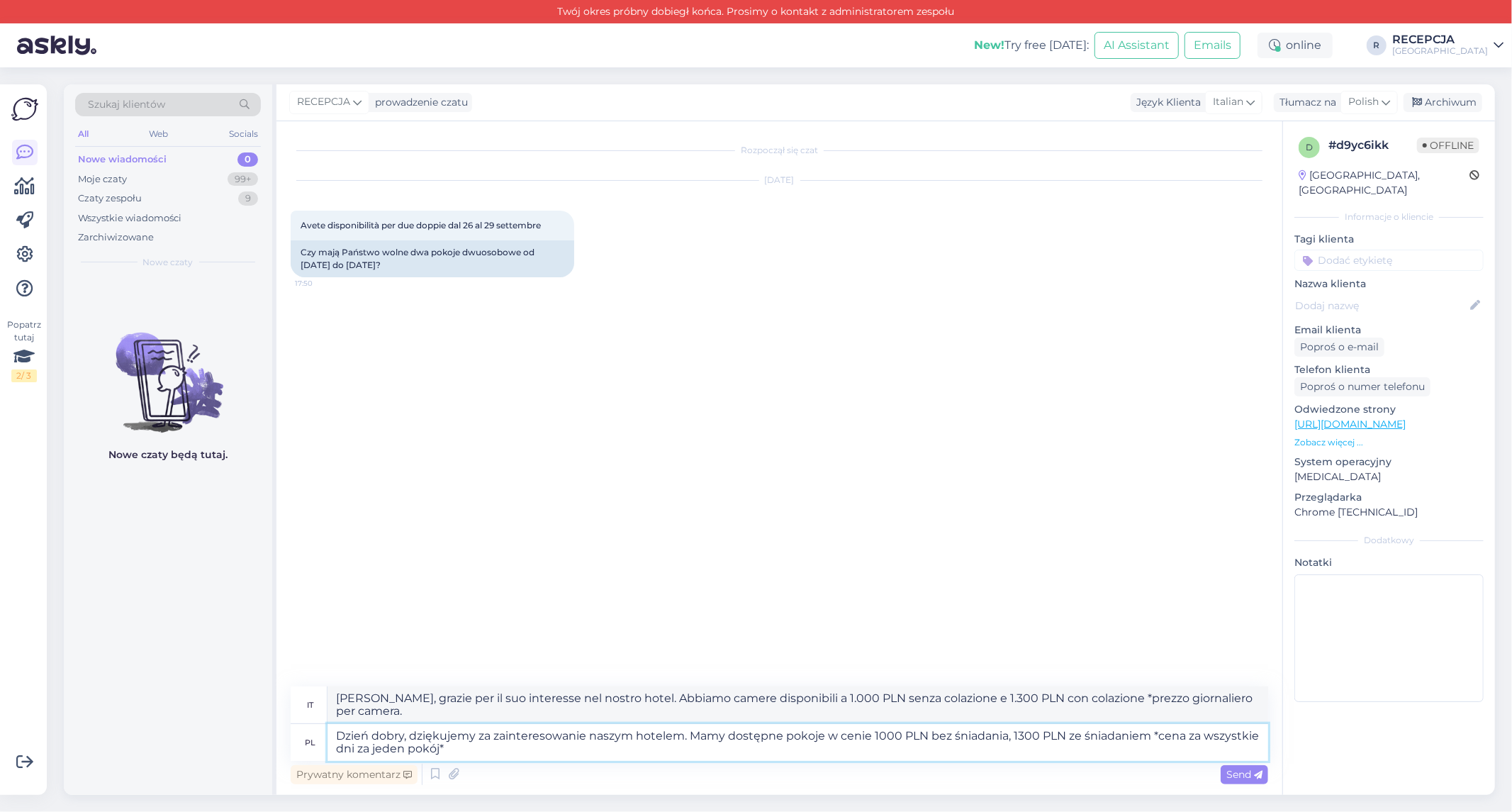
type textarea "[PERSON_NAME], grazie per il suo interesse nel nostro hotel. Abbiamo camere dis…"
type textarea "Dzień dobry, dziękujemy za zainteresowanie naszym hotelem. Mamy dostępne pokoje…"
type textarea "[PERSON_NAME], grazie per il suo interesse nel nostro hotel. Abbiamo camere dis…"
type textarea "Dzień dobry, dziękujemy za zainteresowanie naszym hotelem. Mamy dostępne pokoje…"
type textarea "[PERSON_NAME], grazie per il suo interesse nel nostro hotel. Abbiamo camere dis…"
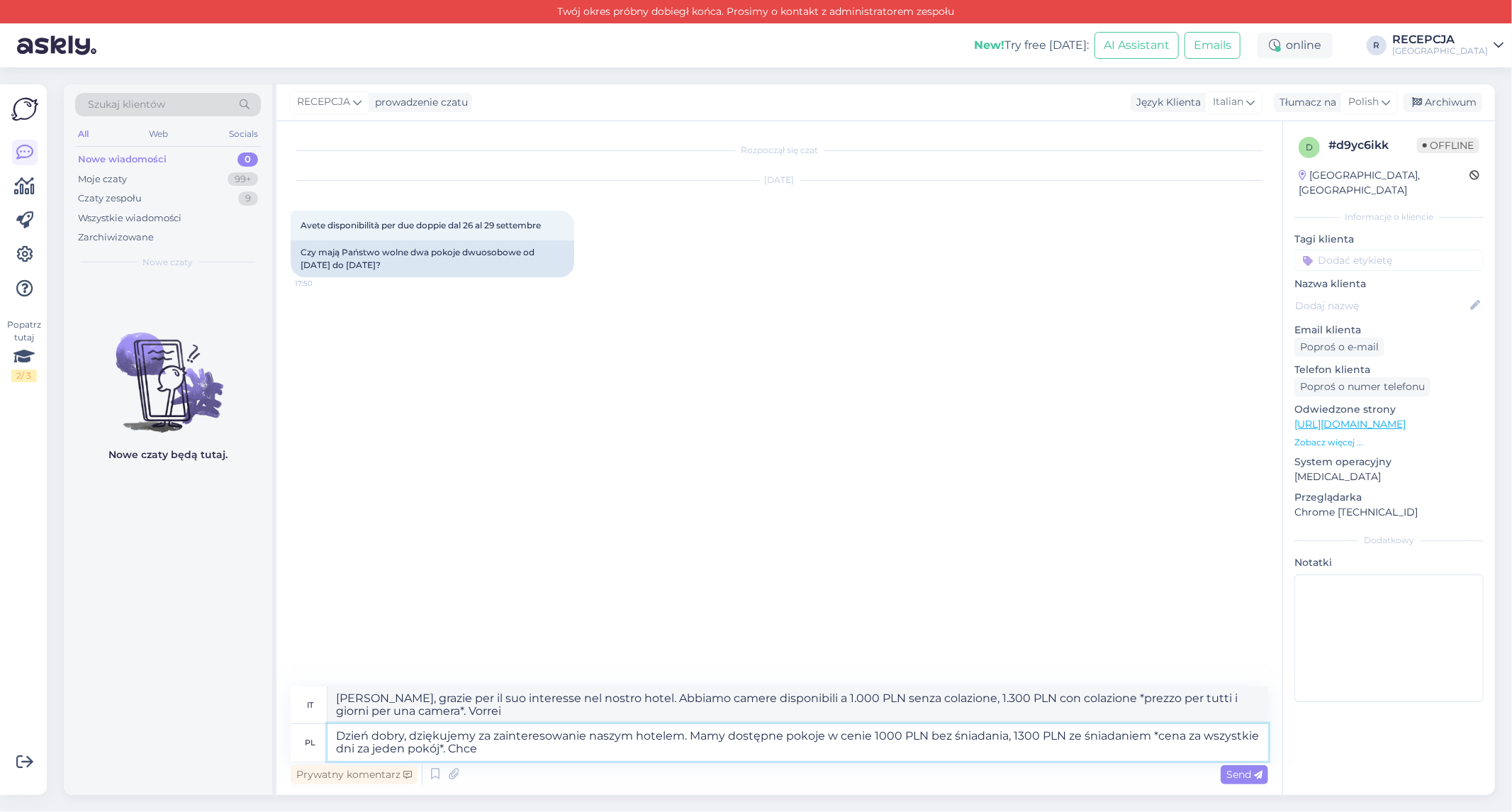
type textarea "Dzień dobry, dziękujemy za zainteresowanie naszym hotelem. Mamy dostępne pokoje…"
type textarea "[PERSON_NAME], grazie per il suo interesse nel nostro hotel. Abbiamo camere dis…"
type textarea "Dzień dobry, dziękujemy za zainteresowanie naszym hotelem. Mamy dostępne pokoje…"
type textarea "[PERSON_NAME], grazie per il suo interesse nel nostro hotel. Abbiamo camere dis…"
type textarea "Dzień dobry, dziękujemy za zainteresowanie naszym hotelem. Mamy dostępne pokoje…"
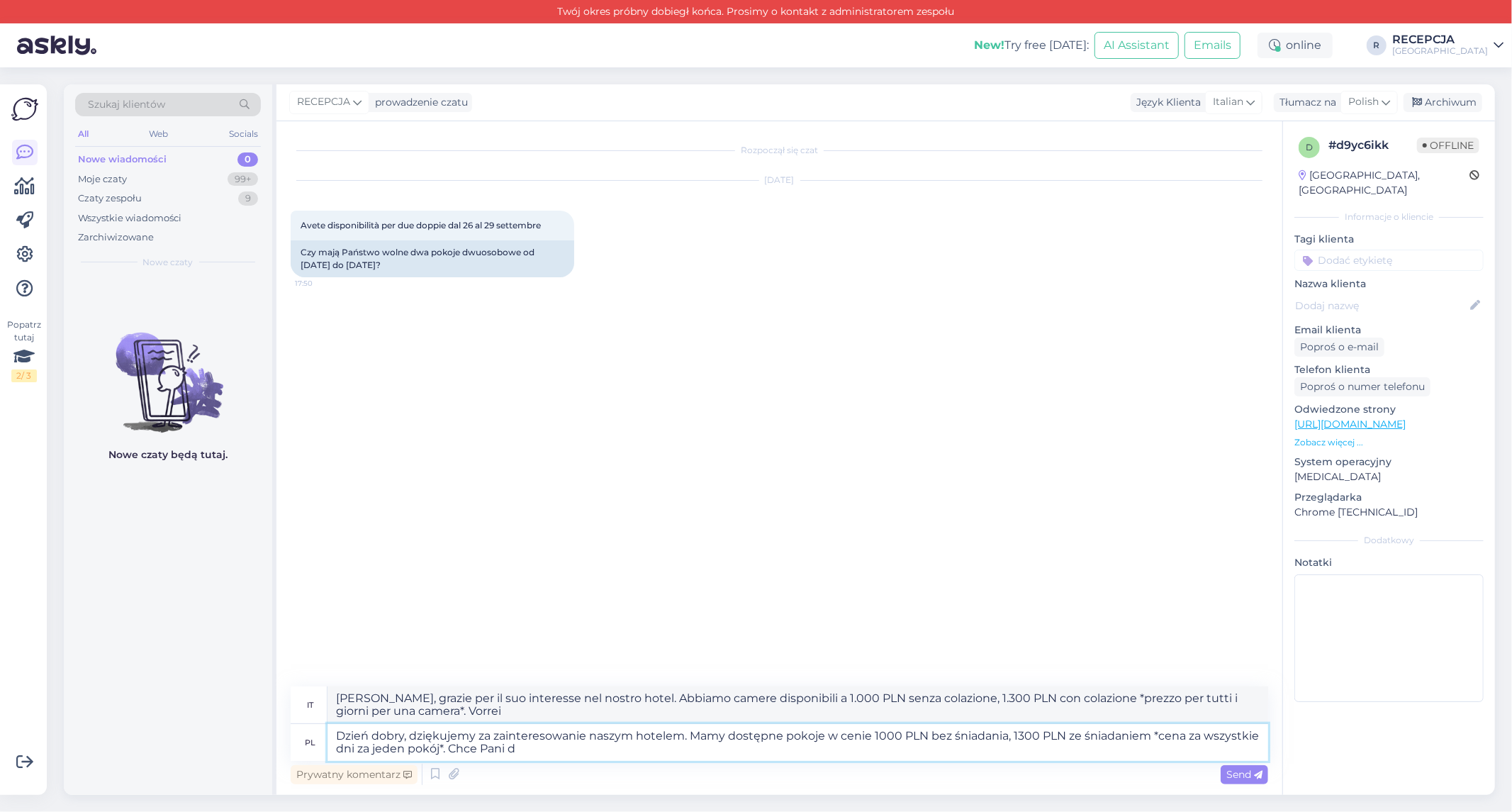
type textarea "[PERSON_NAME], grazie per il suo interesse nel nostro hotel. Abbiamo camere dis…"
type textarea "Dzień dobry, dziękujemy za zainteresowanie naszym hotelem. Mamy dostępne pokoje…"
type textarea "[PERSON_NAME], grazie per il suo interesse per il nostro hotel. Abbiamo camere …"
type textarea "Dzień dobry, dziękujemy za zainteresowanie naszym hotelem. Mamy dostępne pokoje…"
type textarea "[PERSON_NAME], grazie per il suo interesse per il nostro hotel. Abbiamo camere …"
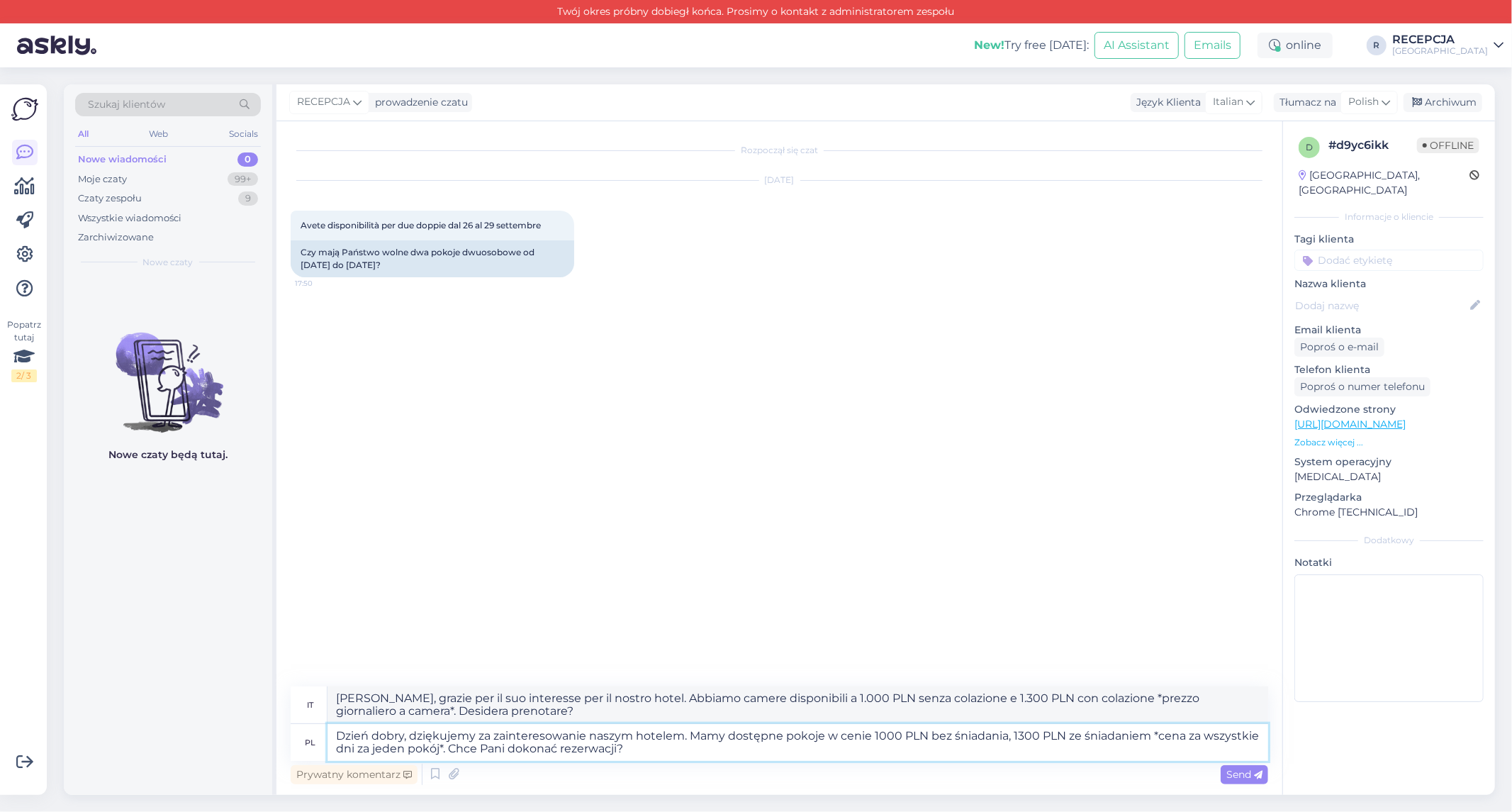
type textarea "Dzień dobry, dziękujemy za zainteresowanie naszym hotelem. Mamy dostępne pokoje…"
type textarea "[PERSON_NAME], grazie per l'interesse dimostrato nei confronti del nostro hotel…"
type textarea "Dzień dobry, dziękujemy za zainteresowanie naszym hotelem. Mamy dostępne pokoje…"
type textarea "[PERSON_NAME], grazie per il suo interesse per il nostro hotel. Abbiamo camere …"
type textarea "Dzień dobry, dziękujemy za zainteresowanie naszym hotelem. Mamy dostępne pokoje…"
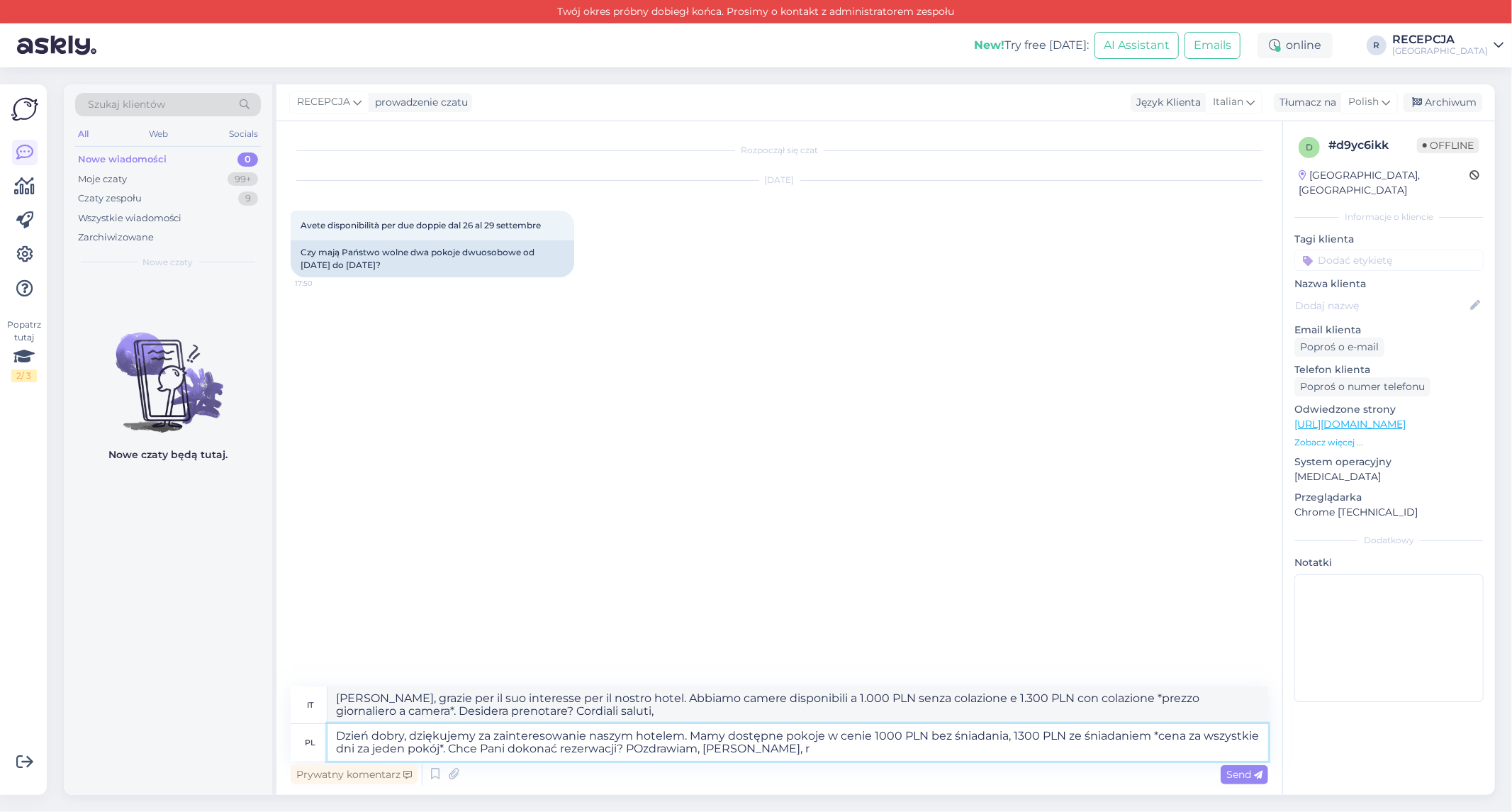
type textarea "[PERSON_NAME], grazie per il suo interesse per il nostro hotel. Abbiamo camere …"
type textarea "Dzień dobry, dziękujemy za zainteresowanie naszym hotelem. Mamy dostępne pokoje…"
type textarea "[PERSON_NAME], grazie per il suo interesse per il nostro hotel. Abbiamo camere …"
type textarea "Dzień dobry, dziękujemy za zainteresowanie naszym hotelem. Mamy dostępne pokoje…"
type textarea "[PERSON_NAME], grazie per il suo interesse per il nostro hotel. Abbiamo camere …"
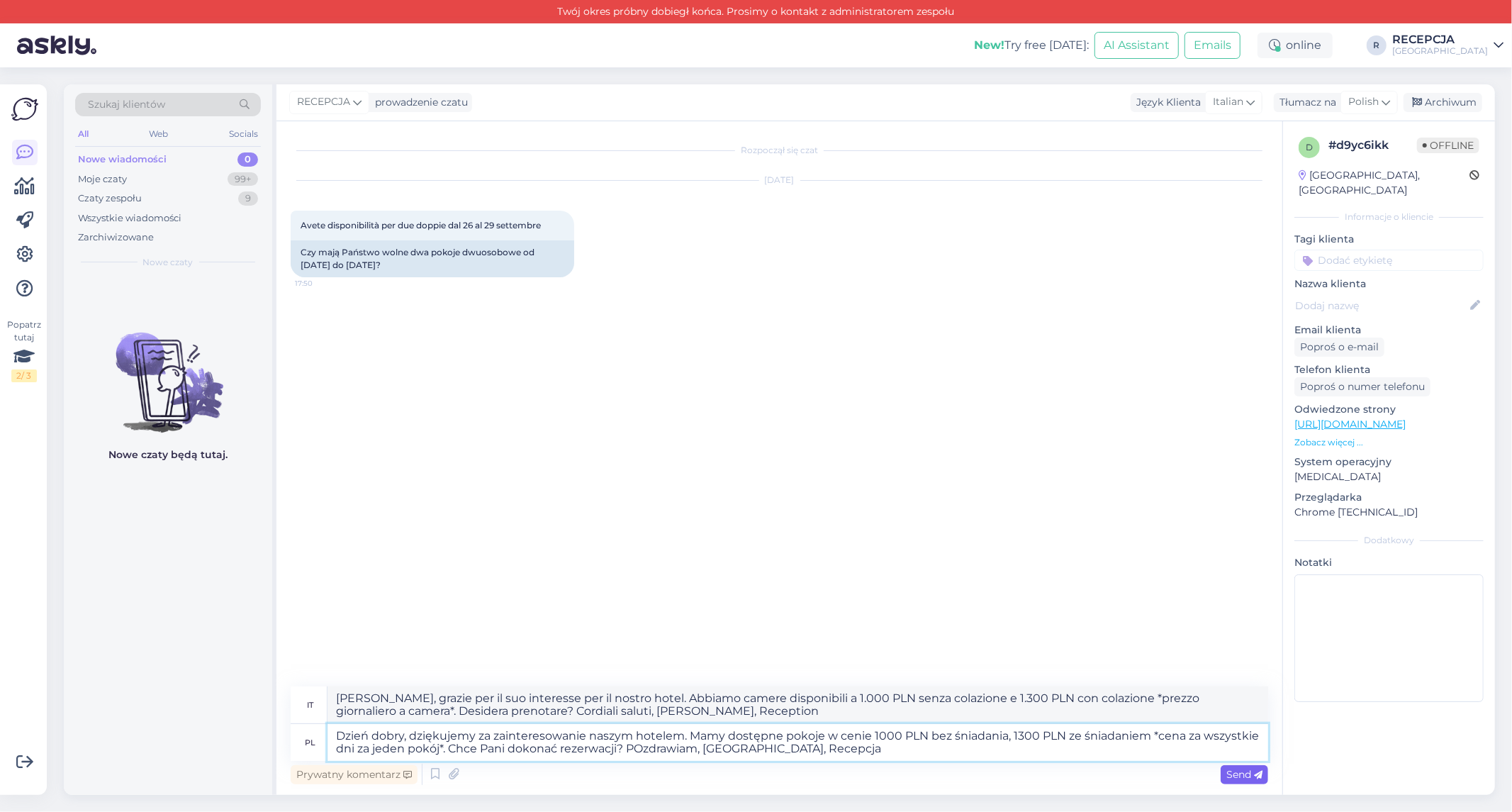
type textarea "Dzień dobry, dziękujemy za zainteresowanie naszym hotelem. Mamy dostępne pokoje…"
drag, startPoint x: 1247, startPoint y: 776, endPoint x: 1114, endPoint y: 775, distance: 133.0
click at [1245, 775] on span "Send" at bounding box center [1245, 774] width 37 height 13
